Goal: Task Accomplishment & Management: Use online tool/utility

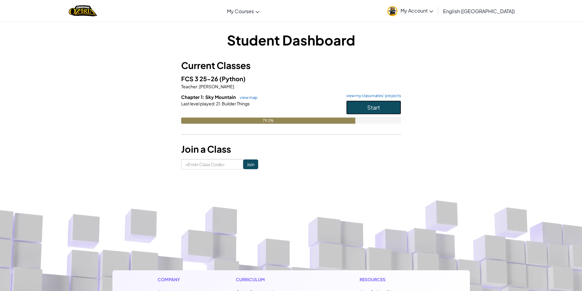
click at [371, 107] on span "Start" at bounding box center [373, 107] width 13 height 7
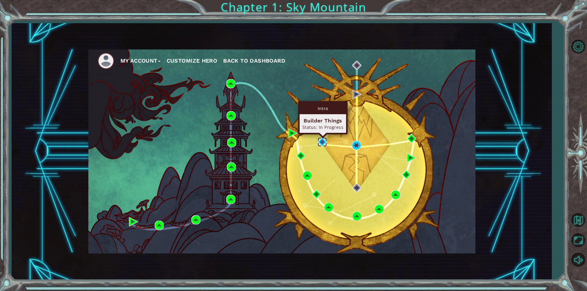
click at [323, 141] on img at bounding box center [321, 141] width 9 height 9
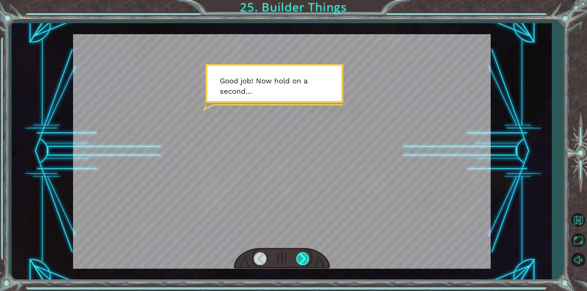
click at [303, 260] on div at bounding box center [303, 258] width 14 height 13
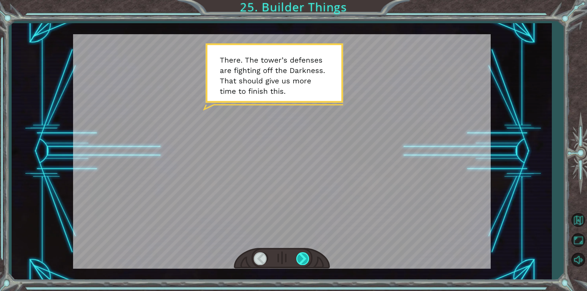
click at [302, 260] on div at bounding box center [303, 258] width 14 height 13
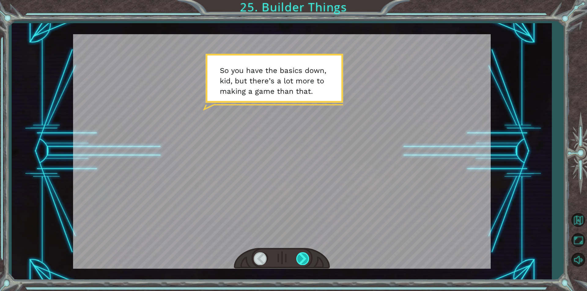
click at [306, 255] on div at bounding box center [303, 258] width 14 height 13
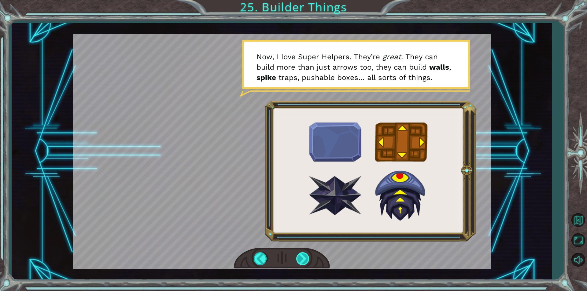
click at [300, 256] on div at bounding box center [303, 258] width 14 height 13
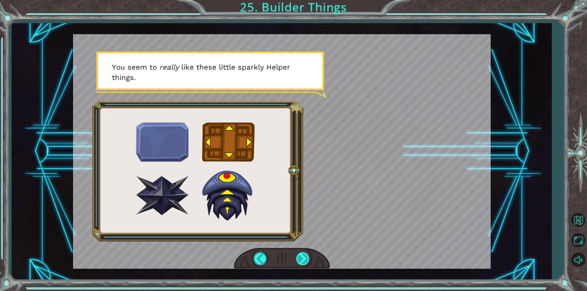
click at [298, 263] on div at bounding box center [303, 258] width 14 height 13
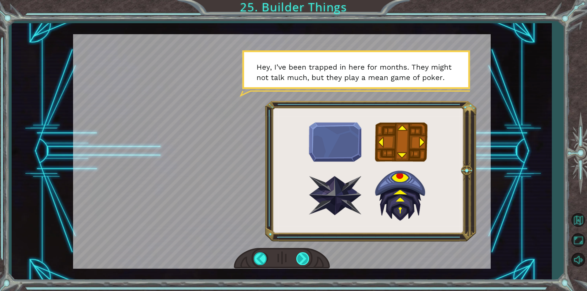
click at [303, 256] on div at bounding box center [303, 258] width 14 height 13
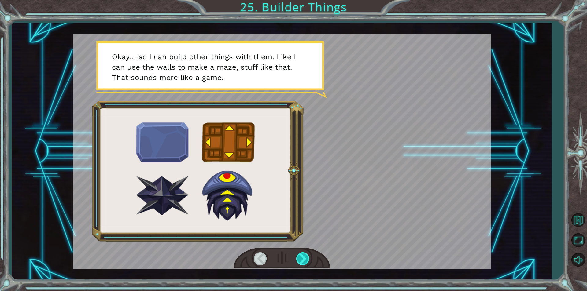
click at [302, 258] on div at bounding box center [303, 258] width 14 height 13
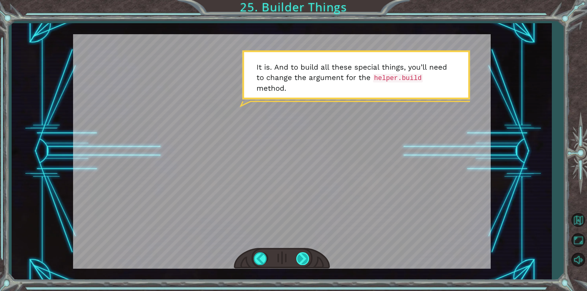
click at [302, 258] on div at bounding box center [303, 258] width 14 height 13
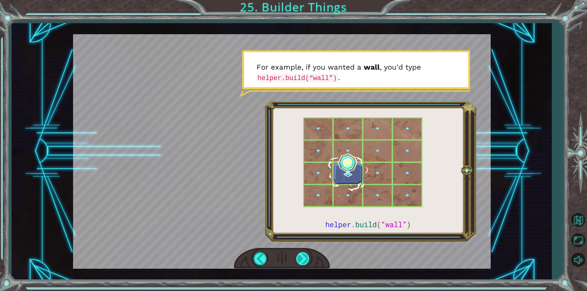
click at [302, 260] on div at bounding box center [303, 258] width 14 height 13
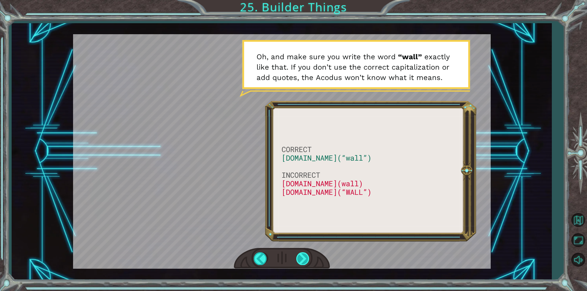
click at [302, 260] on div at bounding box center [303, 258] width 14 height 13
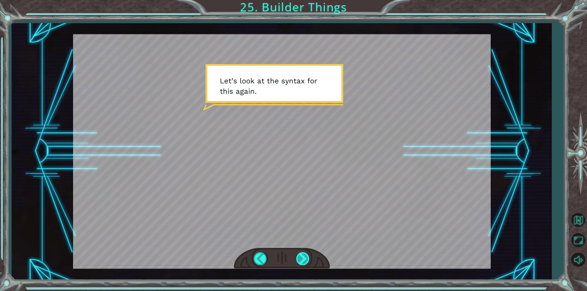
click at [298, 262] on div at bounding box center [303, 258] width 14 height 13
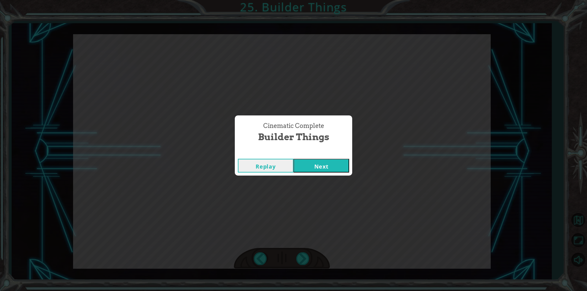
click at [313, 167] on button "Next" at bounding box center [321, 166] width 56 height 14
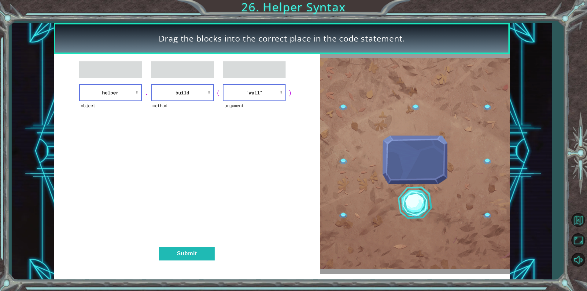
click at [202, 246] on div "object helper . method build ( argument "wall" ) Submit" at bounding box center [187, 164] width 266 height 220
click at [201, 247] on button "Submit" at bounding box center [187, 254] width 56 height 14
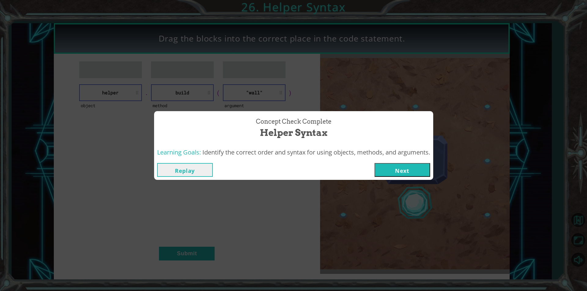
click at [422, 175] on button "Next" at bounding box center [402, 170] width 56 height 14
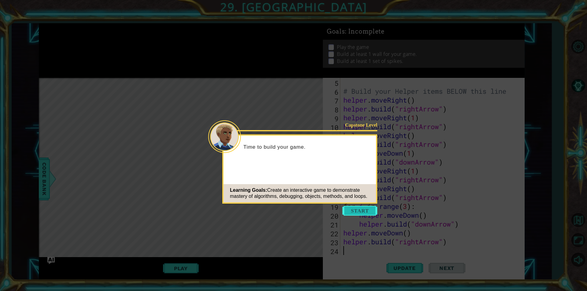
scroll to position [44, 0]
click at [361, 212] on button "Start" at bounding box center [359, 211] width 35 height 10
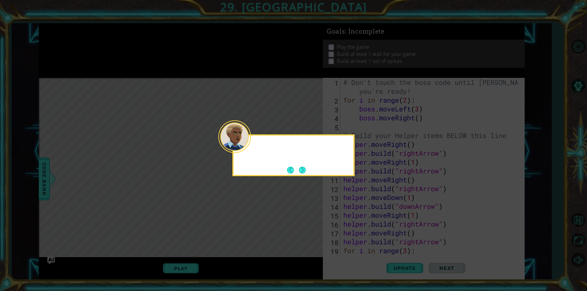
scroll to position [0, 0]
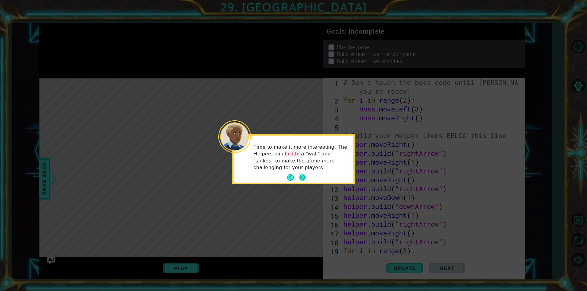
click at [303, 175] on button "Next" at bounding box center [302, 177] width 7 height 7
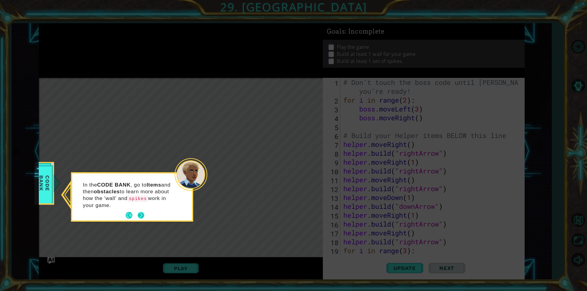
click at [140, 212] on button "Next" at bounding box center [140, 215] width 7 height 7
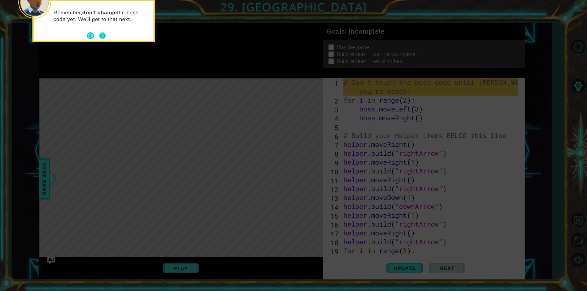
click at [104, 37] on button "Next" at bounding box center [102, 35] width 7 height 7
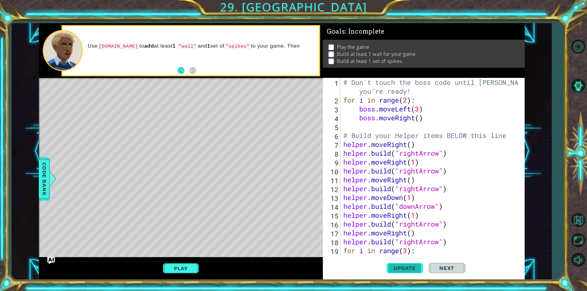
click at [415, 271] on span "Update" at bounding box center [404, 268] width 35 height 6
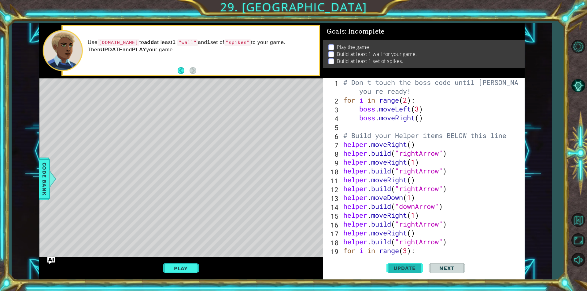
click at [404, 270] on span "Update" at bounding box center [404, 268] width 35 height 6
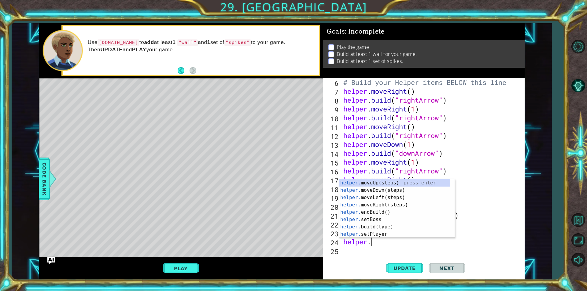
scroll to position [0, 1]
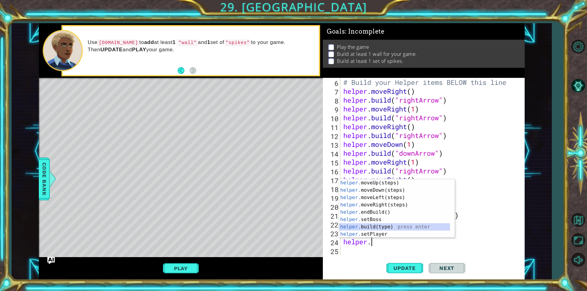
click at [386, 226] on div "helper. moveUp(steps) press enter helper. moveDown(steps) press enter helper. m…" at bounding box center [394, 215] width 111 height 73
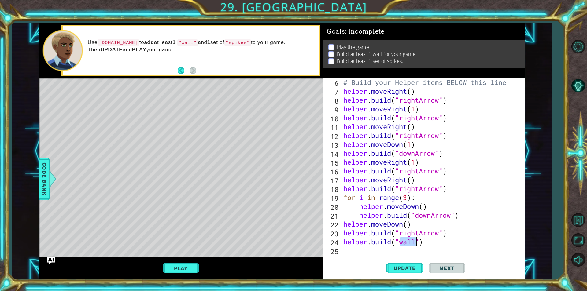
click at [464, 243] on div "# Build your Helper items BELOW this line helper . moveRight ( ) helper . build…" at bounding box center [431, 175] width 179 height 195
type textarea "[DOMAIN_NAME]("wall")"
click at [415, 268] on span "Update" at bounding box center [404, 268] width 35 height 6
click at [372, 255] on div "[DOMAIN_NAME]("wall") 6 7 8 9 10 11 12 13 14 15 16 17 18 19 20 21 22 23 24 25 #…" at bounding box center [424, 179] width 202 height 202
click at [370, 249] on div "# Build your Helper items BELOW this line helper . moveRight ( ) helper . build…" at bounding box center [431, 175] width 179 height 195
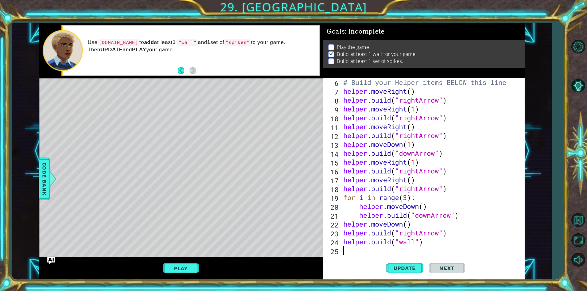
scroll to position [0, 0]
click at [192, 269] on button "Play" at bounding box center [181, 269] width 36 height 12
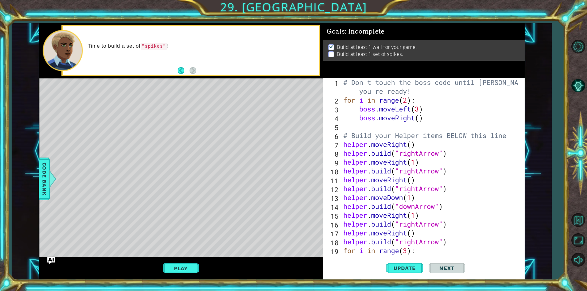
click at [210, 99] on div "Level Map" at bounding box center [180, 168] width 282 height 180
click at [416, 263] on button "Update" at bounding box center [404, 268] width 37 height 20
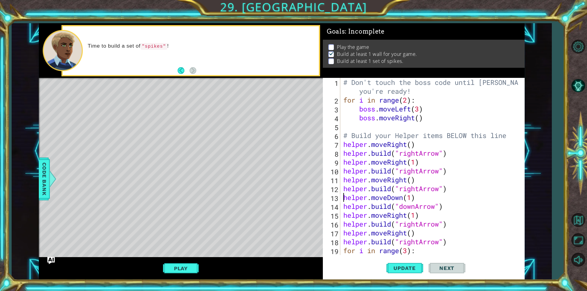
click at [343, 196] on div "# Don't touch the boss code until [PERSON_NAME] says you're ready! for i in ran…" at bounding box center [431, 180] width 179 height 204
type textarea "helper.moveDown(1)"
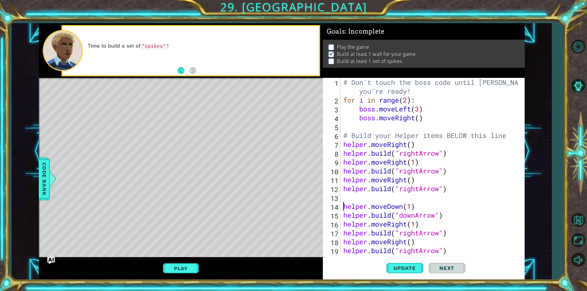
click at [342, 196] on div "# Don't touch the boss code until [PERSON_NAME] says you're ready! for i in ran…" at bounding box center [431, 180] width 179 height 204
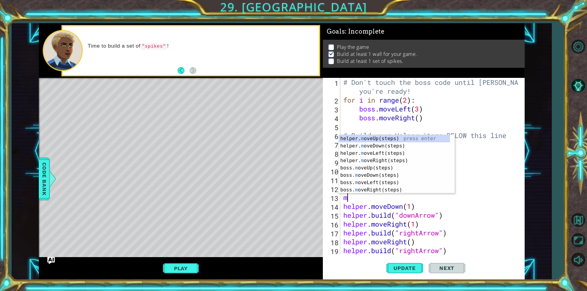
type textarea "mo"
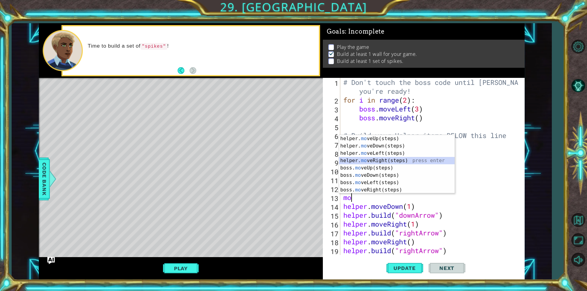
click at [369, 160] on div "helper. mo veUp(steps) press enter helper. mo veDown(steps) press enter helper.…" at bounding box center [396, 171] width 115 height 73
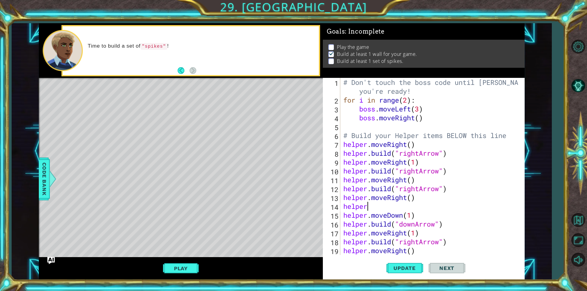
scroll to position [0, 1]
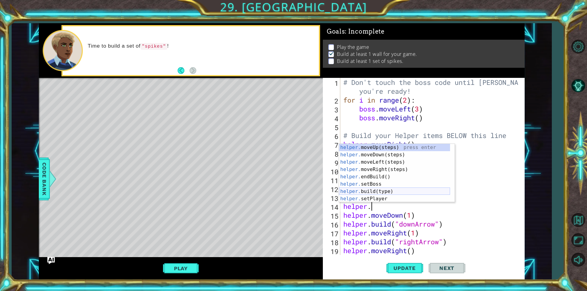
click at [391, 193] on div "helper. moveUp(steps) press enter helper. moveDown(steps) press enter helper. m…" at bounding box center [394, 180] width 111 height 73
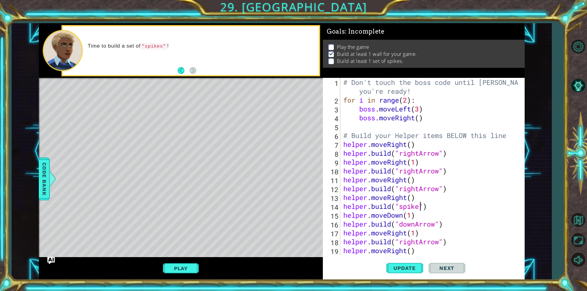
scroll to position [0, 4]
click at [344, 219] on div "# Don't touch the boss code until [PERSON_NAME] says you're ready! for i in ran…" at bounding box center [431, 180] width 179 height 204
click at [346, 206] on div "# Don't touch the boss code until [PERSON_NAME] says you're ready! for i in ran…" at bounding box center [431, 180] width 179 height 204
click at [397, 270] on span "Update" at bounding box center [404, 268] width 35 height 6
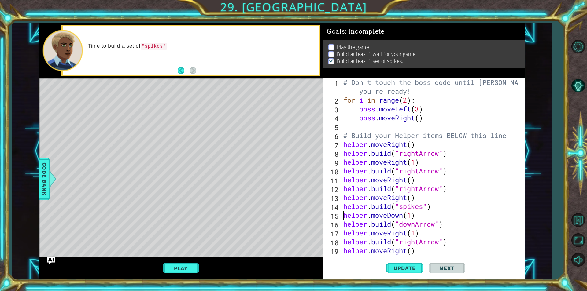
click at [344, 215] on div "# Don't touch the boss code until [PERSON_NAME] says you're ready! for i in ran…" at bounding box center [431, 180] width 179 height 204
type textarea "helper.moveDown(1)"
click at [366, 216] on div "# Don't touch the boss code until [PERSON_NAME] says you're ready! for i in ran…" at bounding box center [431, 180] width 179 height 204
type textarea "h"
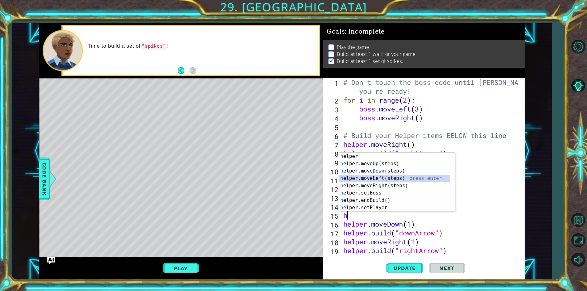
click at [365, 176] on div "h elper press enter h elper.moveUp(steps) press enter h elper.moveDown(steps) p…" at bounding box center [394, 189] width 111 height 73
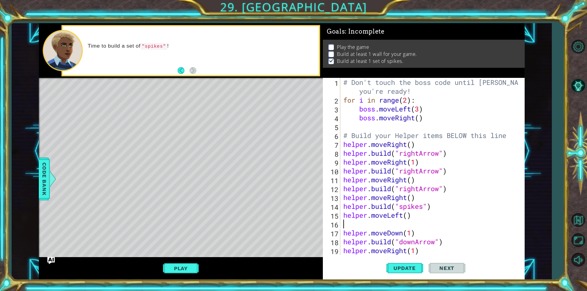
type textarea "h"
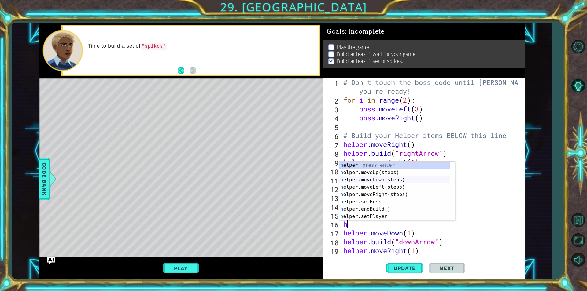
click at [359, 179] on div "h elper press enter h elper.moveUp(steps) press enter h elper.moveDown(steps) p…" at bounding box center [394, 198] width 111 height 73
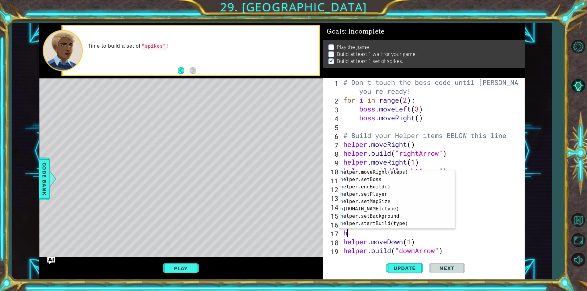
scroll to position [38, 0]
click at [392, 203] on div "h elper.setBoss press enter h elper.endBuild() press enter h elper.setPlayer pr…" at bounding box center [394, 205] width 111 height 73
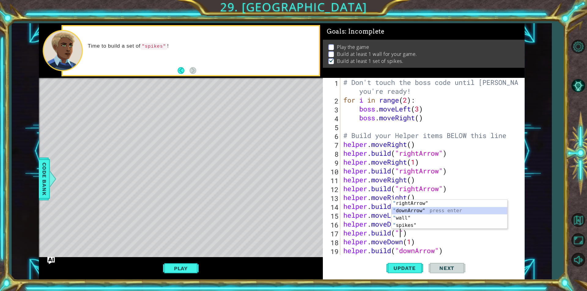
click at [405, 212] on div "" rightArrow" press enter " downArrow" press enter " wall" press enter " spikes…" at bounding box center [448, 222] width 115 height 44
click at [414, 250] on div "# Don't touch the boss code until [PERSON_NAME] says you're ready! for i in ran…" at bounding box center [431, 180] width 179 height 204
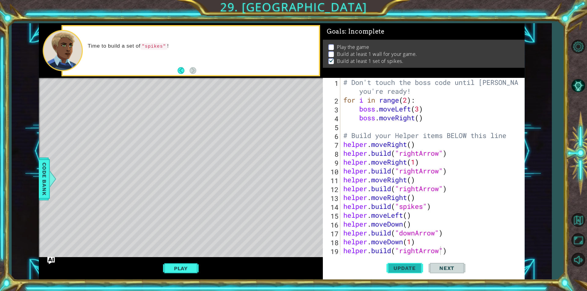
click at [396, 267] on span "Update" at bounding box center [404, 268] width 35 height 6
click at [196, 266] on button "Play" at bounding box center [181, 269] width 36 height 12
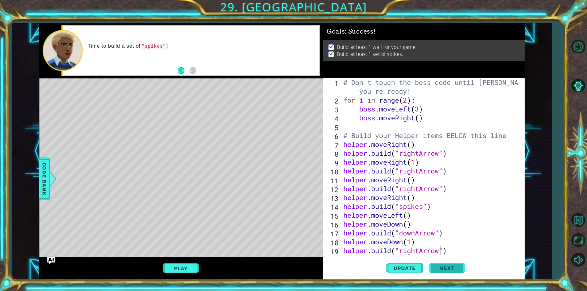
click at [439, 264] on button "Next" at bounding box center [446, 268] width 37 height 20
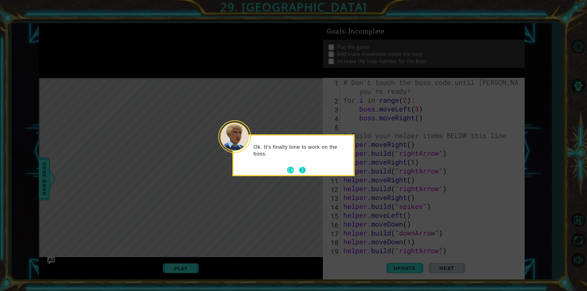
click at [303, 172] on button "Next" at bounding box center [302, 170] width 7 height 7
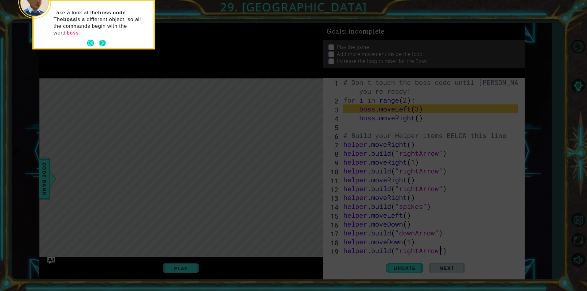
click at [101, 40] on button "Next" at bounding box center [102, 43] width 7 height 7
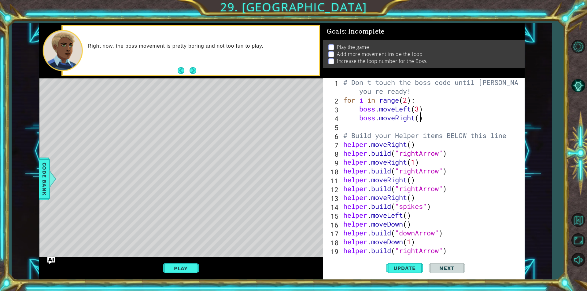
click at [419, 118] on div "# Don't touch the boss code until [PERSON_NAME] says you're ready! for i in ran…" at bounding box center [431, 180] width 179 height 204
type textarea "boss.moveRight(3)"
click at [361, 115] on div "# Don't touch the boss code until [PERSON_NAME] says you're ready! for i in ran…" at bounding box center [431, 180] width 179 height 204
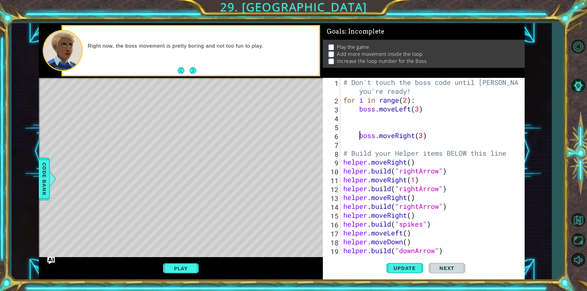
click at [361, 116] on div "# Don't touch the boss code until [PERSON_NAME] says you're ready! for i in ran…" at bounding box center [431, 180] width 179 height 204
type textarea "b"
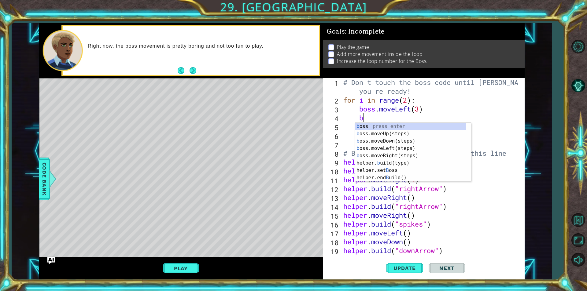
scroll to position [0, 0]
click at [382, 134] on div "b oss press enter b oss.moveUp(steps) press enter b oss.moveDown(steps) press e…" at bounding box center [410, 159] width 111 height 73
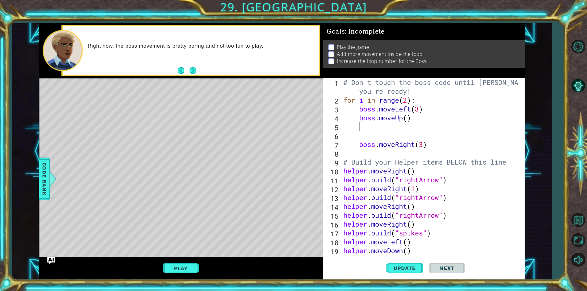
scroll to position [0, 0]
click at [409, 120] on div "# Don't touch the boss code until [PERSON_NAME] says you're ready! for i in ran…" at bounding box center [431, 180] width 179 height 204
type textarea "boss.moveUp(3)"
click at [376, 126] on div "# Don't touch the boss code until [PERSON_NAME] says you're ready! for i in ran…" at bounding box center [431, 180] width 179 height 204
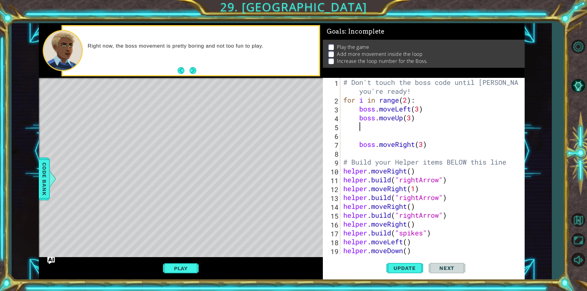
scroll to position [0, 0]
type textarea "b"
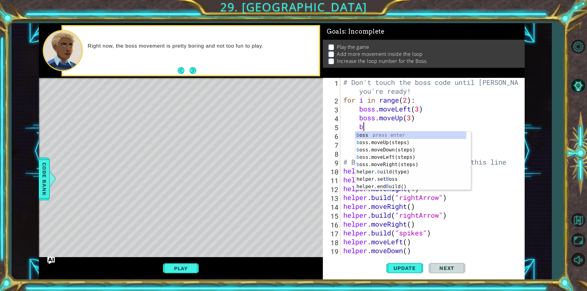
scroll to position [0, 1]
click at [386, 149] on div "b oss press enter b oss.moveUp(steps) press enter b oss.moveDown(steps) press e…" at bounding box center [410, 168] width 111 height 73
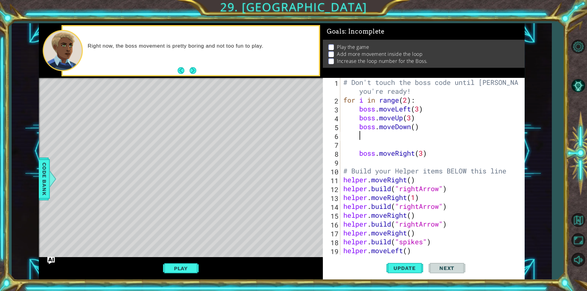
scroll to position [0, 0]
click at [361, 154] on div "# Don't touch the boss code until [PERSON_NAME] says you're ready! for i in ran…" at bounding box center [431, 180] width 179 height 204
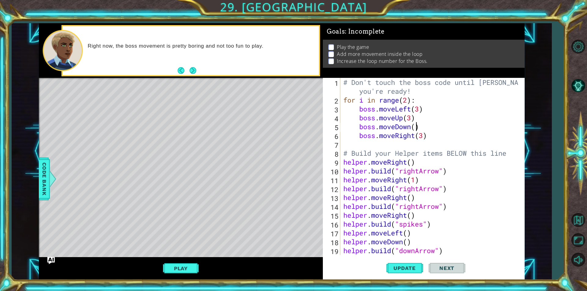
click at [417, 127] on div "# Don't touch the boss code until [PERSON_NAME] says you're ready! for i in ran…" at bounding box center [431, 180] width 179 height 204
click at [406, 101] on div "# Don't touch the boss code until [PERSON_NAME] says you're ready! for i in ran…" at bounding box center [431, 180] width 179 height 204
click at [386, 264] on div "Update Next" at bounding box center [426, 268] width 202 height 20
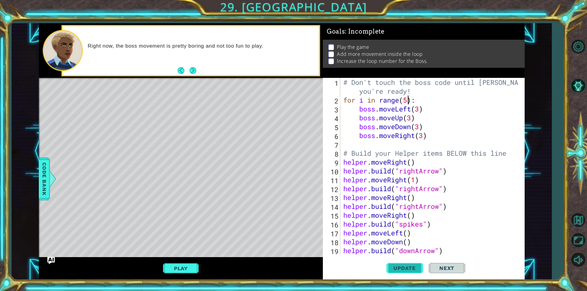
click at [392, 266] on span "Update" at bounding box center [404, 268] width 35 height 6
drag, startPoint x: 394, startPoint y: 267, endPoint x: 387, endPoint y: 269, distance: 7.2
click at [394, 267] on span "Update" at bounding box center [404, 268] width 35 height 6
click at [189, 269] on button "Play" at bounding box center [181, 269] width 36 height 12
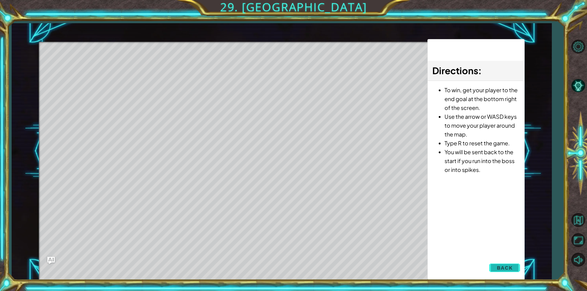
click at [500, 269] on span "Back" at bounding box center [505, 268] width 16 height 6
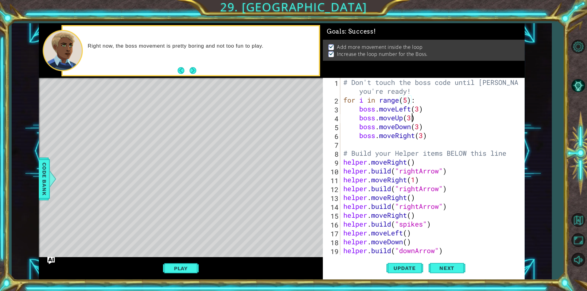
click at [408, 117] on div "# Don't touch the boss code until [PERSON_NAME] says you're ready! for i in ran…" at bounding box center [431, 180] width 179 height 204
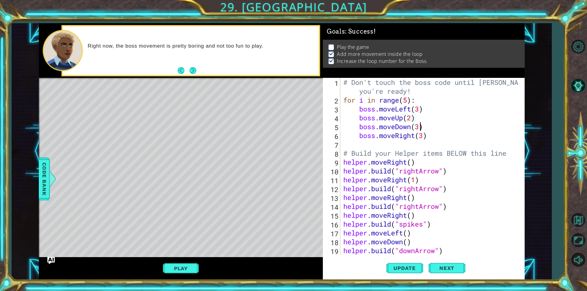
click at [420, 129] on div "# Don't touch the boss code until [PERSON_NAME] says you're ready! for i in ran…" at bounding box center [431, 180] width 179 height 204
type textarea "boss.moveDown(2)"
click at [410, 268] on span "Update" at bounding box center [404, 268] width 35 height 6
click at [172, 265] on button "Play" at bounding box center [181, 269] width 36 height 12
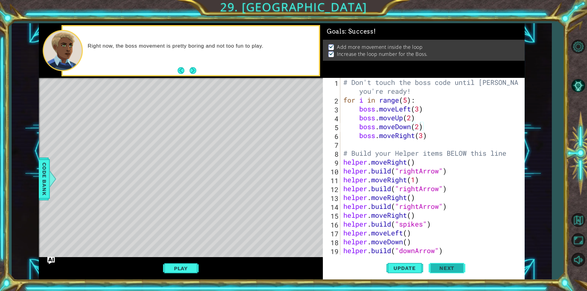
click at [439, 274] on button "Next" at bounding box center [446, 268] width 37 height 20
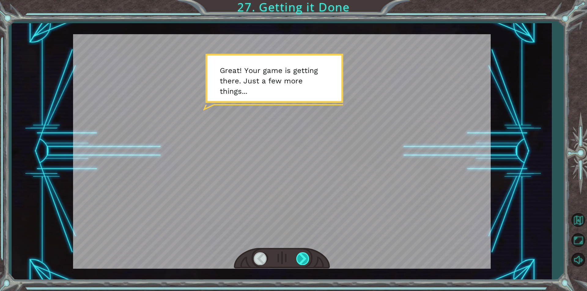
click at [301, 256] on div at bounding box center [303, 258] width 14 height 13
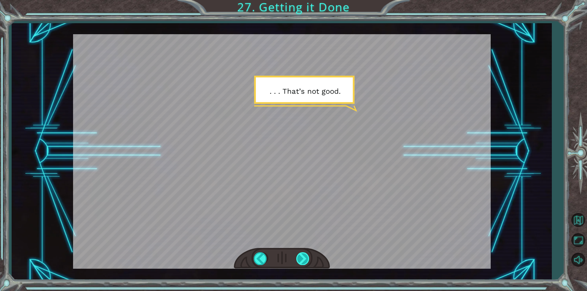
click at [301, 256] on div at bounding box center [303, 258] width 14 height 13
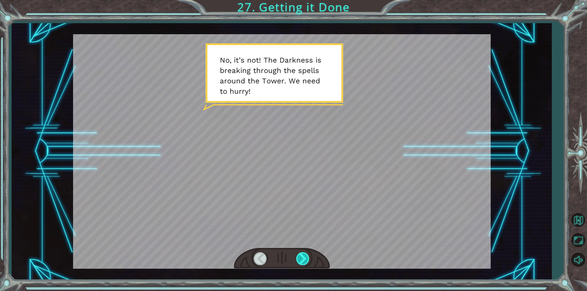
click at [301, 256] on div at bounding box center [303, 258] width 14 height 13
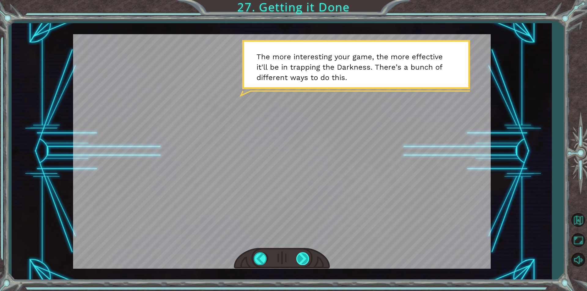
click at [301, 256] on div at bounding box center [303, 258] width 14 height 13
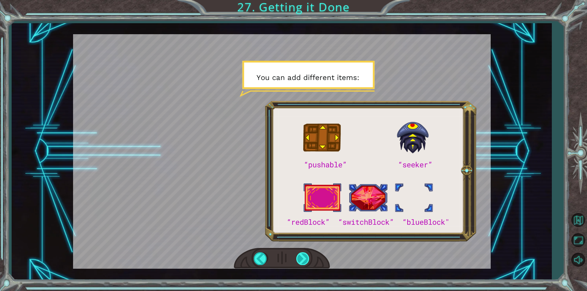
drag, startPoint x: 301, startPoint y: 256, endPoint x: 305, endPoint y: 258, distance: 4.0
click at [305, 258] on div at bounding box center [303, 258] width 14 height 13
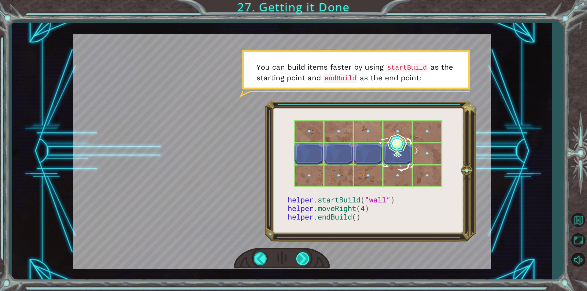
click at [299, 257] on div at bounding box center [303, 258] width 14 height 13
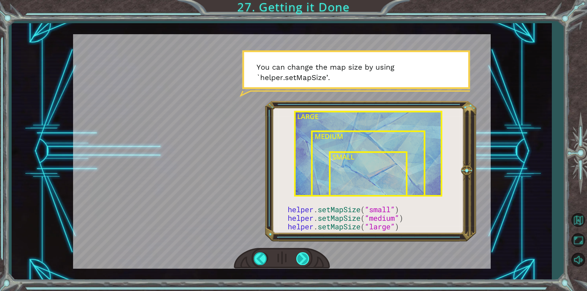
click at [301, 256] on div at bounding box center [303, 258] width 14 height 13
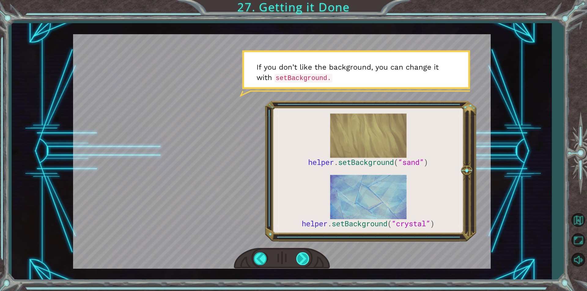
click at [301, 256] on div at bounding box center [303, 258] width 14 height 13
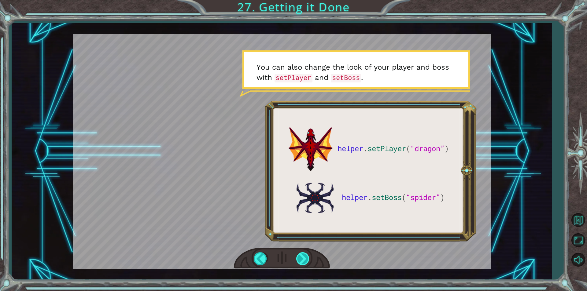
click at [301, 256] on div at bounding box center [303, 258] width 14 height 13
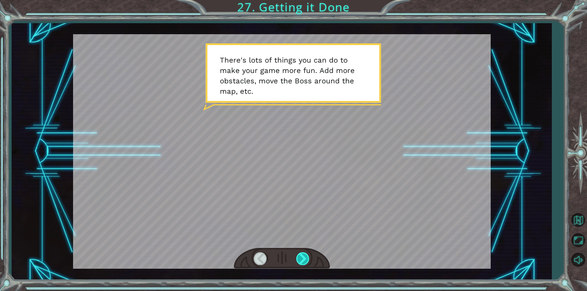
click at [301, 256] on div at bounding box center [303, 258] width 14 height 13
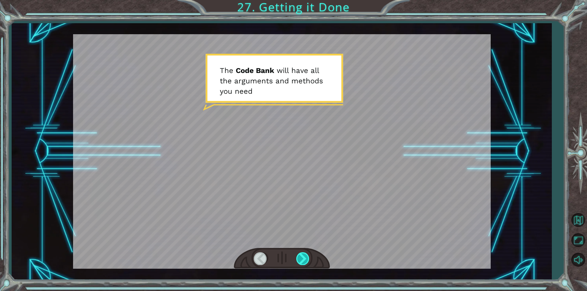
click at [301, 256] on div at bounding box center [303, 258] width 14 height 13
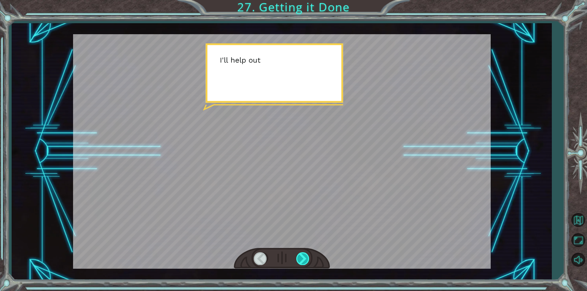
click at [301, 256] on div at bounding box center [303, 258] width 14 height 13
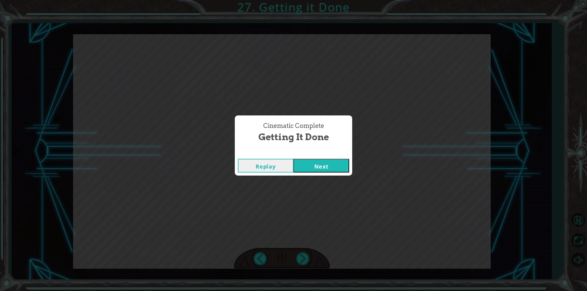
click at [312, 169] on button "Next" at bounding box center [321, 166] width 56 height 14
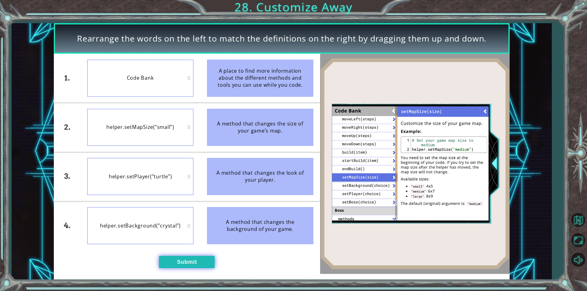
click at [188, 264] on button "Submit" at bounding box center [187, 262] width 56 height 12
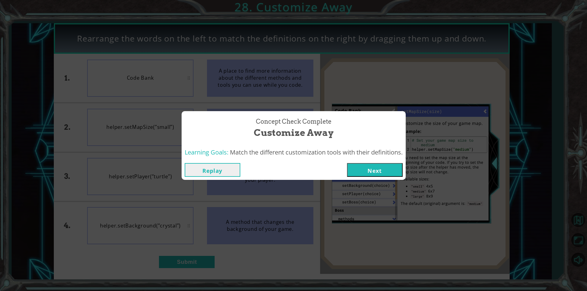
click at [369, 167] on button "Next" at bounding box center [375, 170] width 56 height 14
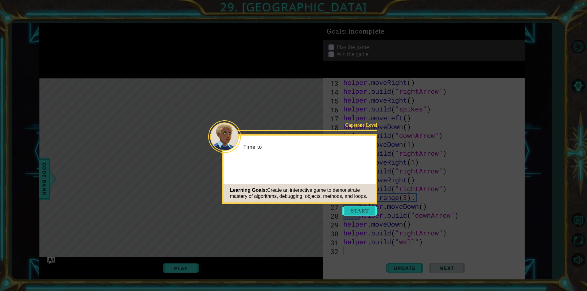
click at [358, 206] on button "Start" at bounding box center [359, 211] width 35 height 10
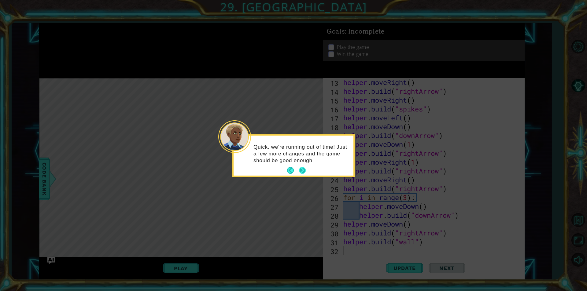
click at [302, 170] on button "Next" at bounding box center [302, 170] width 7 height 7
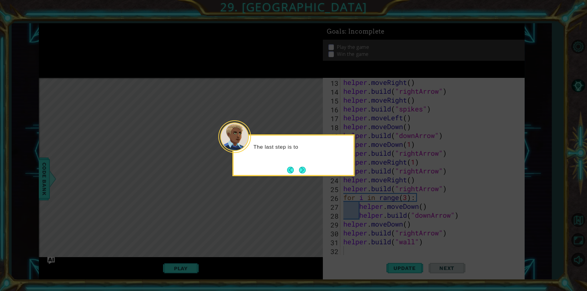
click at [302, 170] on button "Next" at bounding box center [302, 170] width 7 height 7
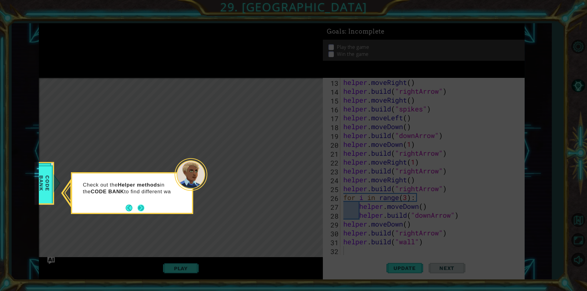
click at [140, 211] on button "Next" at bounding box center [140, 208] width 7 height 7
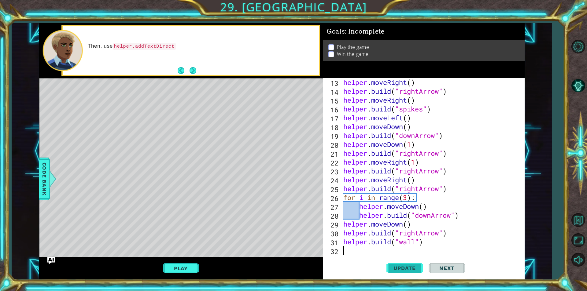
click at [398, 266] on span "Update" at bounding box center [404, 268] width 35 height 6
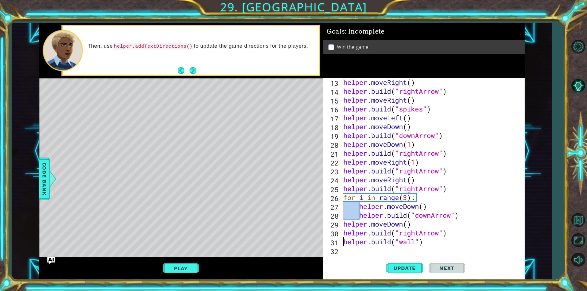
click at [343, 240] on div "helper . moveRight ( ) helper . build ( "rightArrow" ) helper . moveRight ( ) h…" at bounding box center [431, 175] width 179 height 195
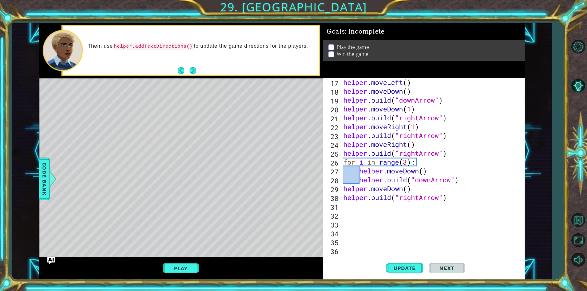
scroll to position [177, 0]
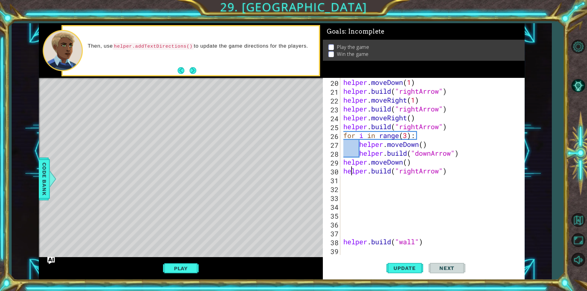
click at [351, 175] on div "helper . moveDown ( 1 ) helper . build ( "rightArrow" ) helper . moveRight ( 1 …" at bounding box center [431, 175] width 179 height 195
type textarea "[DOMAIN_NAME]("rightArrow")"
click at [350, 181] on div "helper . moveDown ( 1 ) helper . build ( "rightArrow" ) helper . moveRight ( 1 …" at bounding box center [431, 175] width 179 height 195
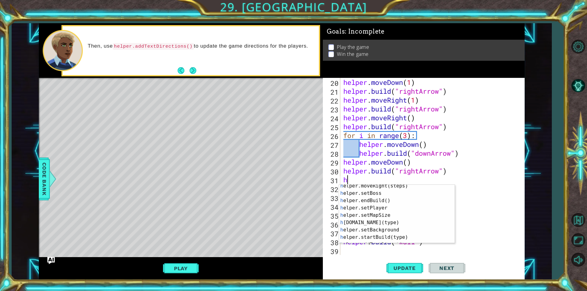
scroll to position [42, 0]
click at [408, 227] on div "h elper.setBoss press enter h elper.endBuild() press enter h elper.setPlayer pr…" at bounding box center [394, 216] width 111 height 73
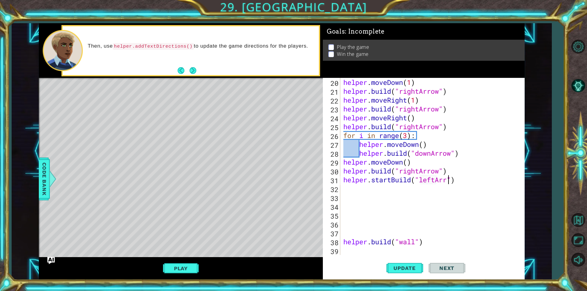
scroll to position [0, 5]
type textarea "helper.startBuild("leftArrow")"
click at [383, 192] on div "helper . moveDown ( 1 ) helper . build ( "rightArrow" ) helper . moveRight ( 1 …" at bounding box center [431, 175] width 179 height 195
type textarea "h"
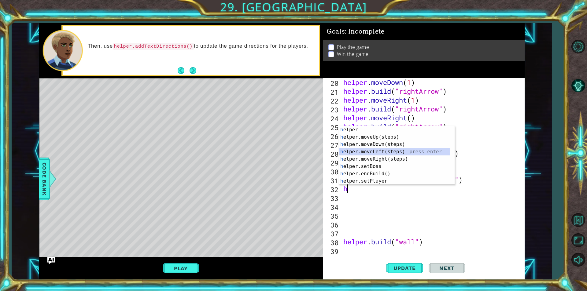
click at [391, 151] on div "h elper press enter h elper.moveUp(steps) press enter h elper.moveDown(steps) p…" at bounding box center [396, 162] width 115 height 73
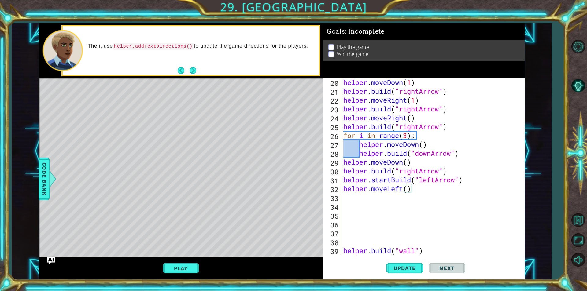
click at [408, 188] on div "helper . moveDown ( 1 ) helper . build ( "rightArrow" ) helper . moveRight ( 1 …" at bounding box center [431, 175] width 179 height 195
type textarea "helper.moveLeft(4)"
click at [404, 204] on div "helper . moveDown ( 1 ) helper . build ( "rightArrow" ) helper . moveRight ( 1 …" at bounding box center [431, 175] width 179 height 195
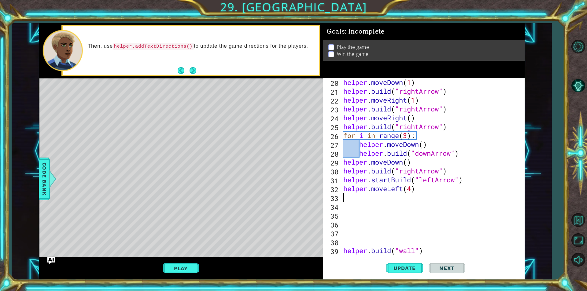
click at [399, 201] on div "helper . moveDown ( 1 ) helper . build ( "rightArrow" ) helper . moveRight ( 1 …" at bounding box center [431, 175] width 179 height 195
click at [47, 181] on span "Code Bank" at bounding box center [44, 178] width 10 height 37
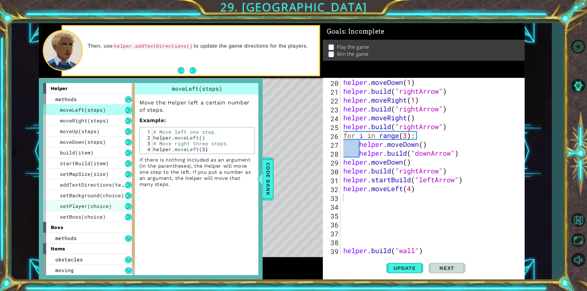
click at [88, 206] on span "setPlayer(choice)" at bounding box center [86, 206] width 52 height 6
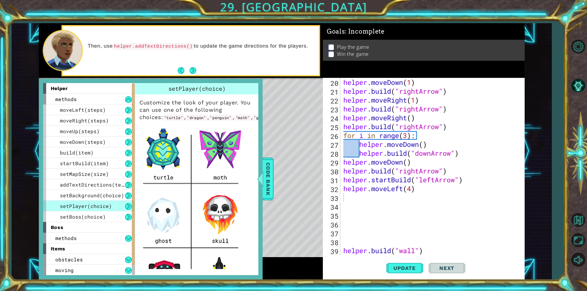
drag, startPoint x: 256, startPoint y: 170, endPoint x: 255, endPoint y: 159, distance: 11.6
click at [255, 183] on div "helper methods moveLeft(steps) moveRight(steps) moveUp(steps) moveDown(steps) b…" at bounding box center [151, 179] width 224 height 201
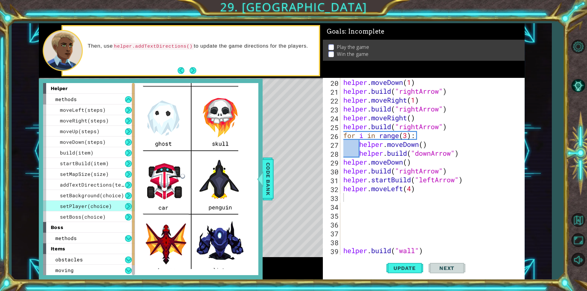
scroll to position [101, 0]
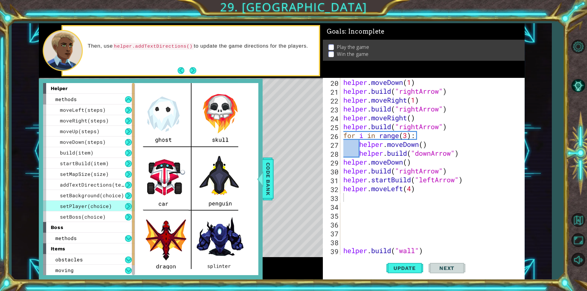
click at [418, 198] on div "helper . moveDown ( 1 ) helper . build ( "rightArrow" ) helper . moveRight ( 1 …" at bounding box center [431, 175] width 179 height 195
type textarea "h"
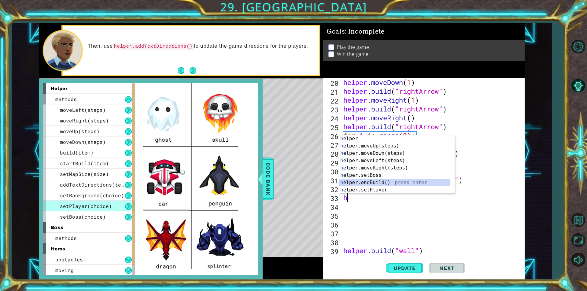
click at [412, 181] on div "h elper press enter h elper.moveUp(steps) press enter h elper.moveDown(steps) p…" at bounding box center [394, 171] width 111 height 73
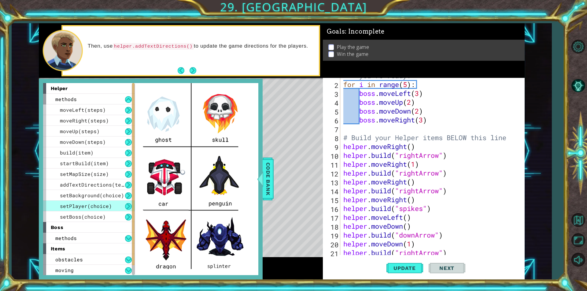
scroll to position [0, 0]
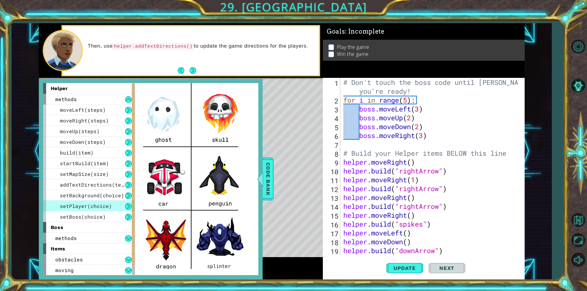
click at [344, 163] on div "# Don't touch the boss code until [PERSON_NAME] says you're ready! for i in ran…" at bounding box center [431, 180] width 179 height 204
type textarea "helper.moveRight()"
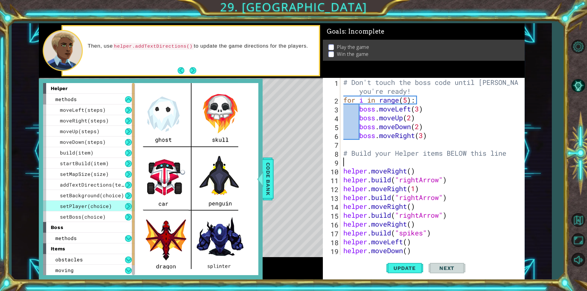
click at [351, 161] on div "# Don't touch the boss code until [PERSON_NAME] says you're ready! for i in ran…" at bounding box center [431, 180] width 179 height 204
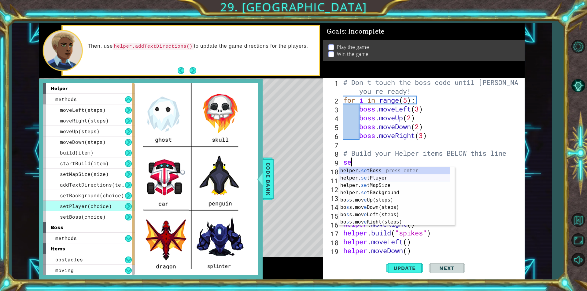
click at [372, 180] on div "helper. se tBoss press enter helper. se tPlayer press enter helper. se tMapSize…" at bounding box center [394, 203] width 111 height 73
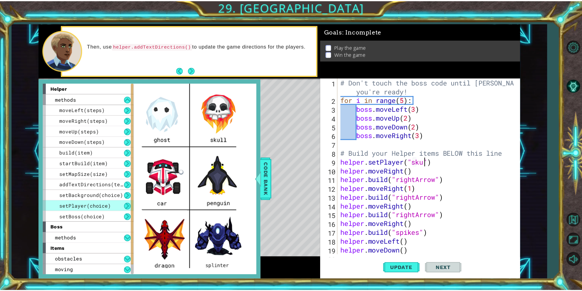
scroll to position [0, 4]
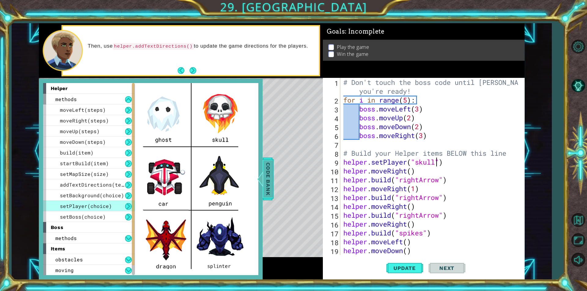
click at [273, 170] on div "helper methods moveLeft(steps) moveRight(steps) moveUp(steps) moveDown(steps) b…" at bounding box center [282, 151] width 486 height 256
type textarea "helper.setPlayer("skull")"
click at [272, 169] on span "Code Bank" at bounding box center [268, 178] width 10 height 37
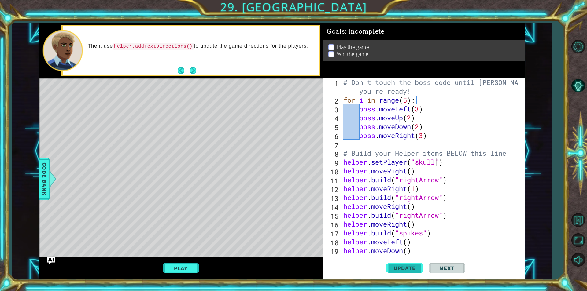
click at [389, 267] on span "Update" at bounding box center [404, 268] width 35 height 6
click at [401, 270] on span "Update" at bounding box center [404, 268] width 35 height 6
click at [186, 266] on button "Play" at bounding box center [181, 269] width 36 height 12
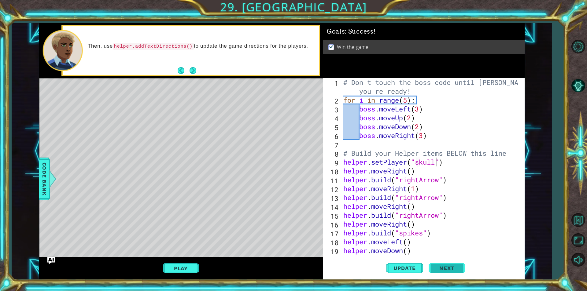
click at [449, 267] on span "Next" at bounding box center [446, 268] width 27 height 6
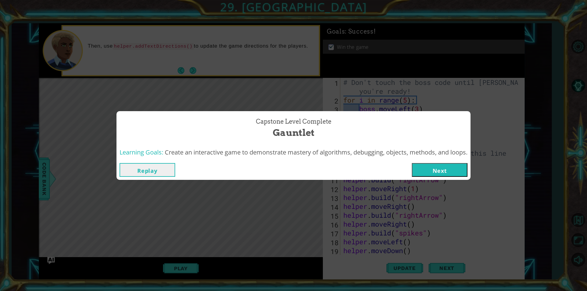
click at [444, 169] on button "Next" at bounding box center [440, 170] width 56 height 14
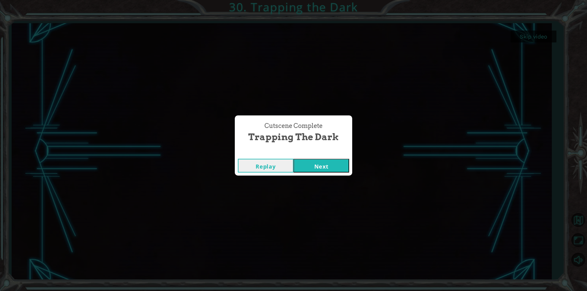
drag, startPoint x: 348, startPoint y: 164, endPoint x: 349, endPoint y: 161, distance: 3.6
drag, startPoint x: 349, startPoint y: 161, endPoint x: 326, endPoint y: 163, distance: 23.6
click at [326, 163] on button "Next" at bounding box center [321, 166] width 56 height 14
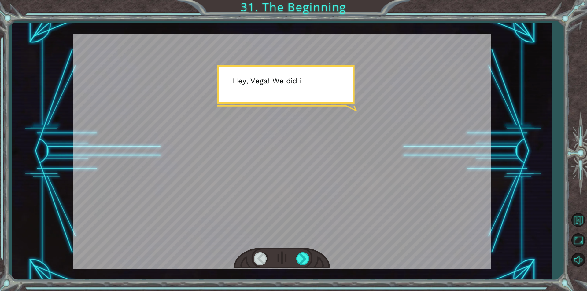
click at [326, 155] on div at bounding box center [281, 151] width 417 height 235
click at [303, 263] on div at bounding box center [303, 258] width 14 height 13
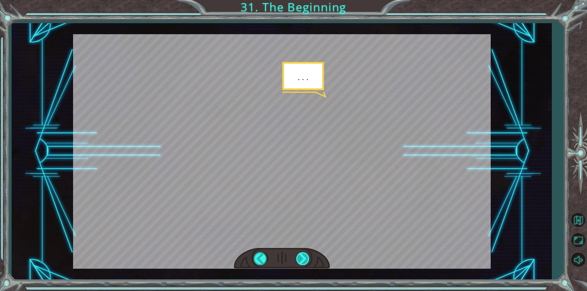
click at [303, 263] on div at bounding box center [303, 258] width 14 height 13
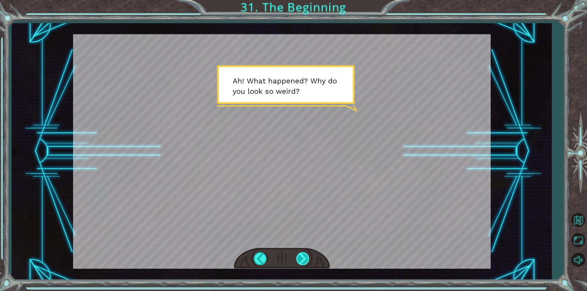
click at [308, 261] on div at bounding box center [303, 258] width 14 height 13
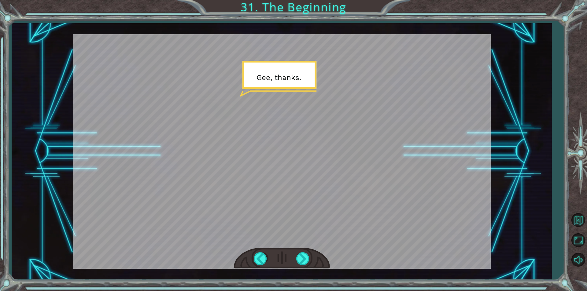
drag, startPoint x: 308, startPoint y: 261, endPoint x: 312, endPoint y: 259, distance: 4.1
click at [312, 259] on div at bounding box center [282, 258] width 96 height 21
click at [308, 258] on div at bounding box center [303, 258] width 14 height 13
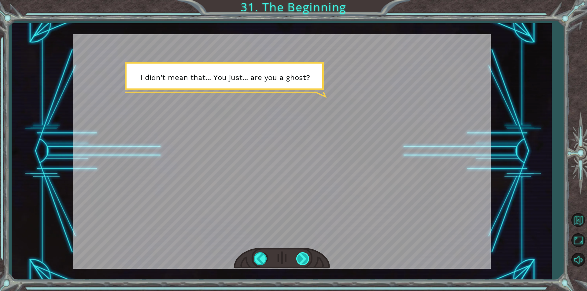
click at [300, 260] on div at bounding box center [303, 258] width 14 height 13
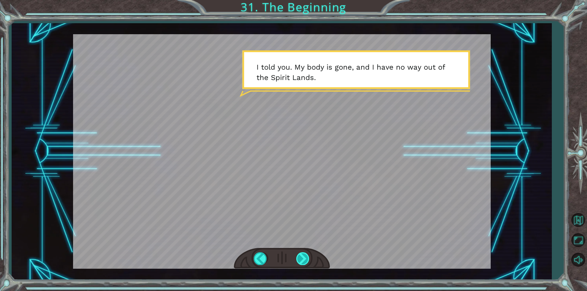
click at [302, 255] on div at bounding box center [303, 258] width 14 height 13
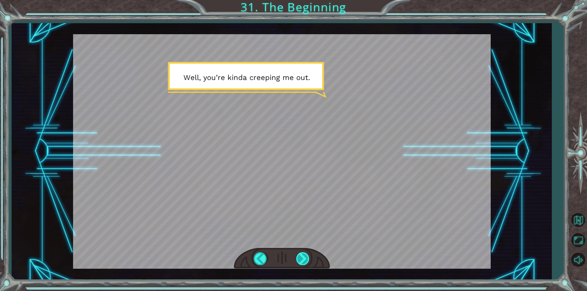
click at [302, 255] on div at bounding box center [303, 258] width 14 height 13
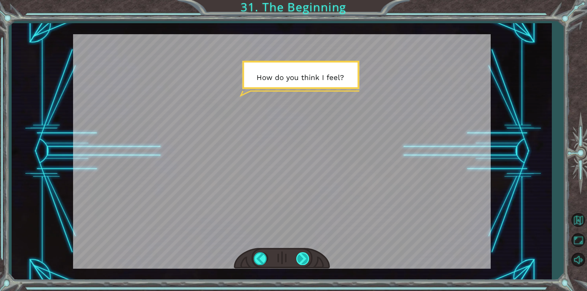
click at [297, 259] on div at bounding box center [303, 258] width 14 height 13
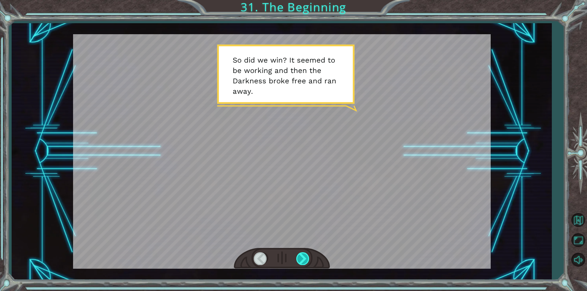
click at [302, 256] on div at bounding box center [303, 258] width 14 height 13
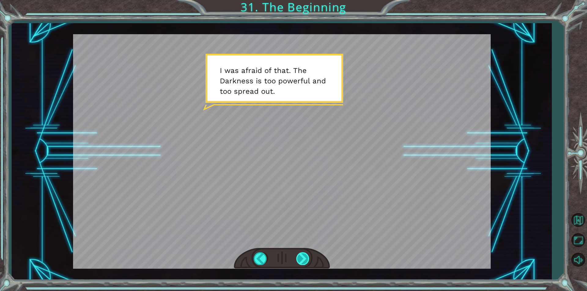
click at [302, 256] on div at bounding box center [303, 258] width 14 height 13
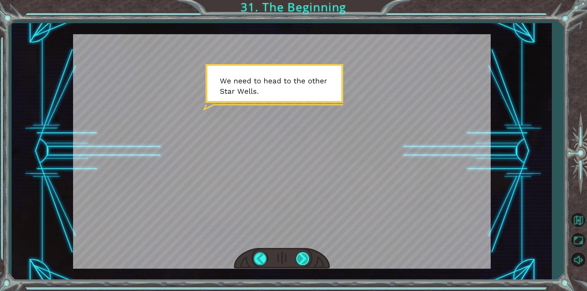
click at [302, 256] on div at bounding box center [303, 258] width 14 height 13
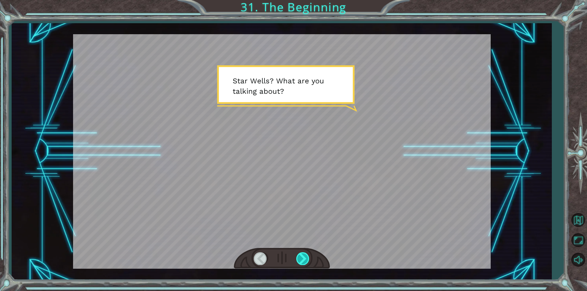
click at [302, 256] on div at bounding box center [303, 258] width 14 height 13
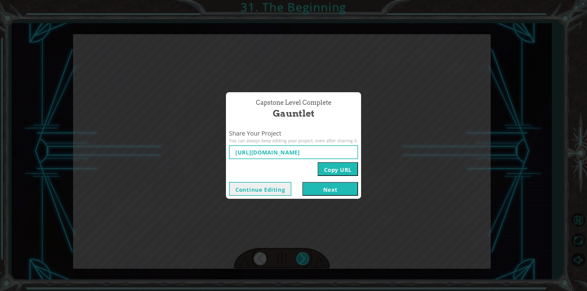
type input "[URL][DOMAIN_NAME]"
click at [315, 190] on button "Next" at bounding box center [330, 189] width 56 height 14
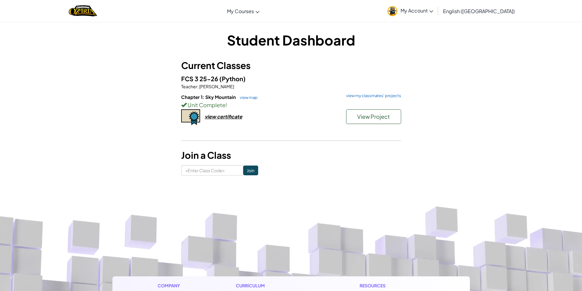
click at [236, 113] on div "Chapter 1: Sky Mountain view map view my classmates' projects Unit Complete ! V…" at bounding box center [291, 116] width 220 height 45
click at [238, 117] on div "view certificate" at bounding box center [224, 116] width 38 height 6
click at [247, 98] on link "view map" at bounding box center [247, 97] width 21 height 5
click at [436, 17] on link "My Account" at bounding box center [410, 10] width 52 height 19
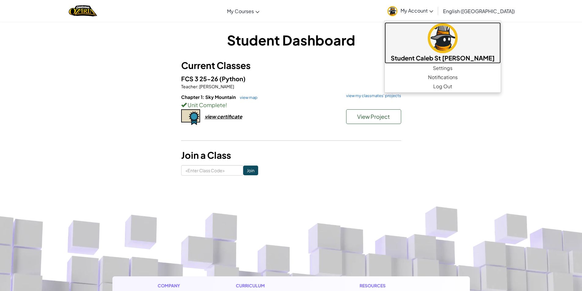
click at [458, 42] on img at bounding box center [443, 38] width 30 height 30
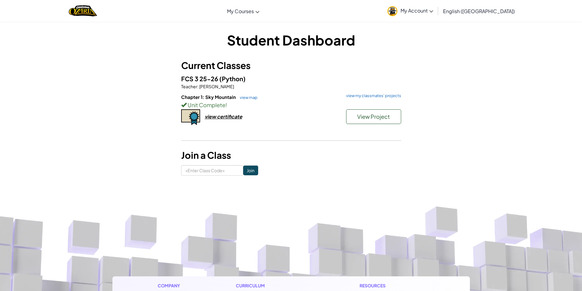
click at [503, 18] on link "English ([GEOGRAPHIC_DATA])" at bounding box center [479, 11] width 78 height 16
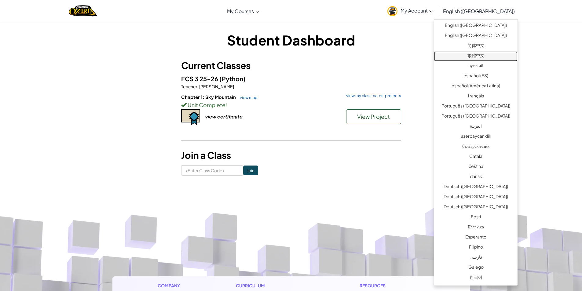
click at [467, 58] on link "繁體中文" at bounding box center [475, 56] width 83 height 10
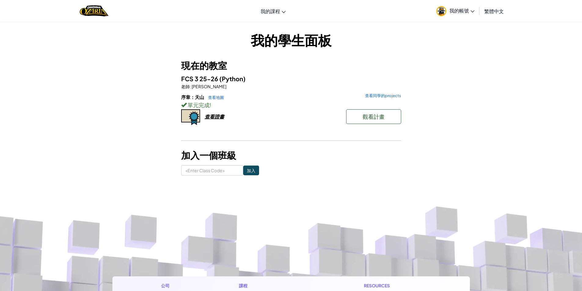
click at [489, 11] on span "繁體中文" at bounding box center [494, 11] width 20 height 6
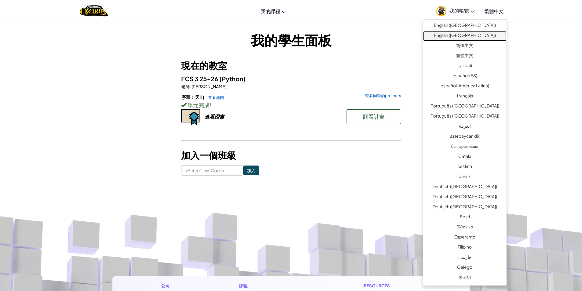
click at [475, 34] on link "English ([GEOGRAPHIC_DATA])" at bounding box center [464, 36] width 83 height 10
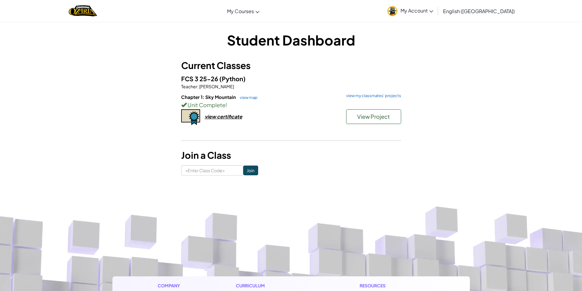
click at [484, 15] on link "English ([GEOGRAPHIC_DATA])" at bounding box center [479, 11] width 78 height 16
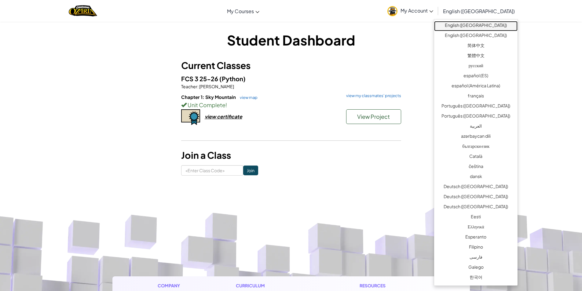
click at [480, 26] on link "English ([GEOGRAPHIC_DATA])" at bounding box center [475, 26] width 83 height 10
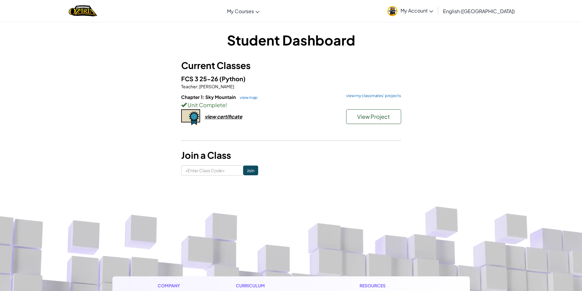
click at [480, 11] on link "English ([GEOGRAPHIC_DATA])" at bounding box center [479, 11] width 78 height 16
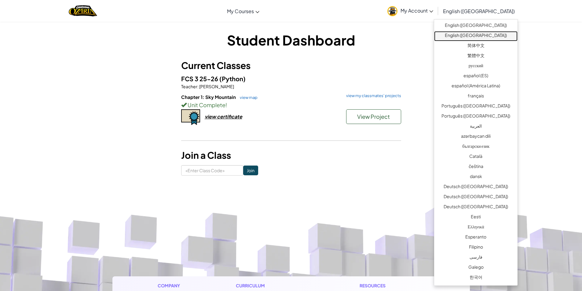
click at [470, 33] on link "English ([GEOGRAPHIC_DATA])" at bounding box center [475, 36] width 83 height 10
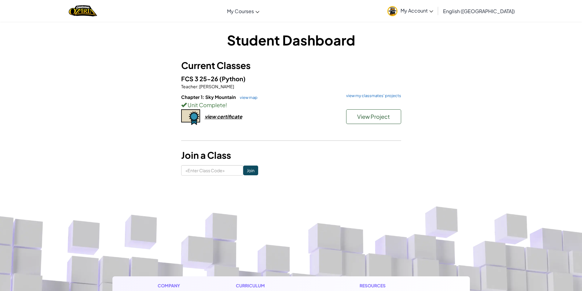
click at [87, 121] on div "Student Dashboard Current Classes FCS 3 25-26 (Python) Teacher : David Long Cha…" at bounding box center [291, 102] width 582 height 163
click at [24, 71] on div "Student Dashboard Current Classes FCS 3 25-26 (Python) Teacher : David Long Cha…" at bounding box center [291, 102] width 582 height 163
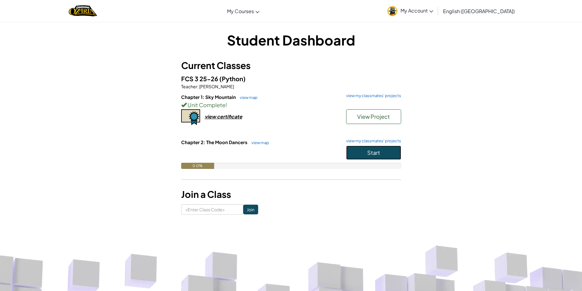
click at [359, 149] on button "Start" at bounding box center [373, 153] width 55 height 14
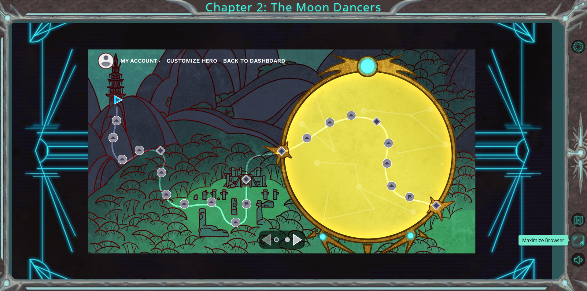
click at [574, 239] on button "Maximize Browser" at bounding box center [578, 241] width 18 height 18
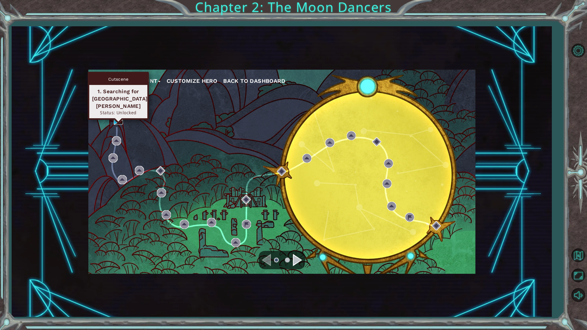
click at [116, 117] on img at bounding box center [118, 119] width 9 height 9
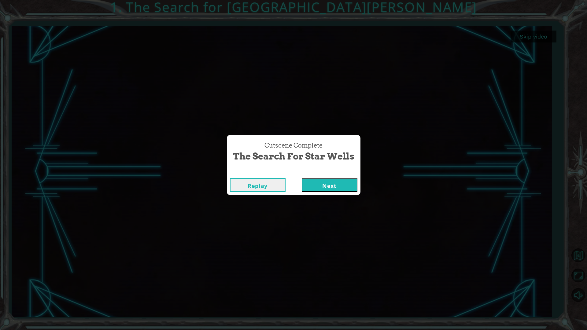
click at [314, 186] on button "Next" at bounding box center [330, 185] width 56 height 14
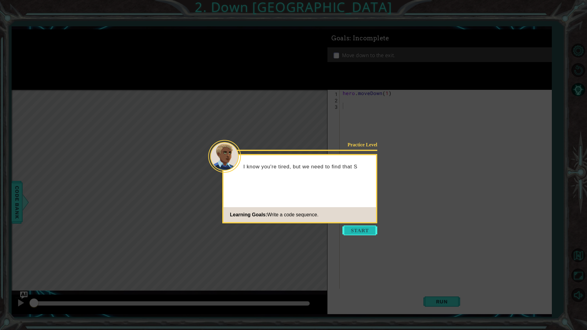
click at [372, 234] on button "Start" at bounding box center [359, 230] width 35 height 10
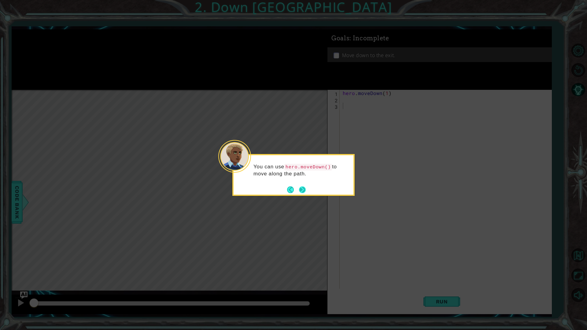
click at [302, 189] on button "Next" at bounding box center [302, 189] width 7 height 7
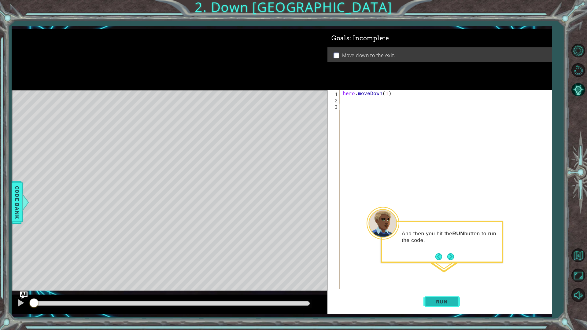
click at [432, 291] on span "Run" at bounding box center [442, 302] width 24 height 6
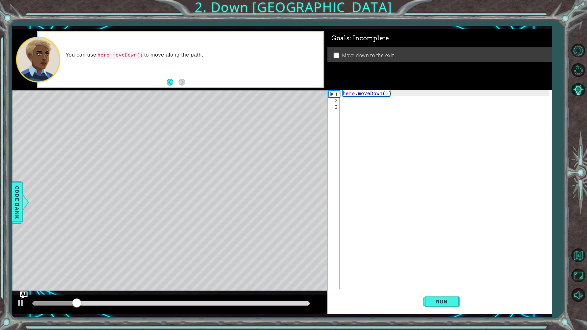
click at [387, 92] on div "hero . moveDown ( 1 )" at bounding box center [446, 196] width 211 height 212
type textarea "hero.moveDown(2)"
click at [436, 291] on span "Run" at bounding box center [442, 302] width 24 height 6
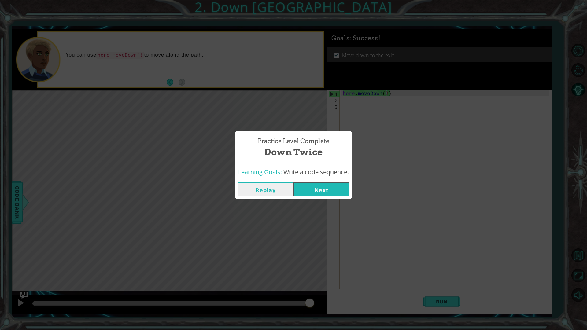
click at [327, 191] on button "Next" at bounding box center [321, 189] width 56 height 14
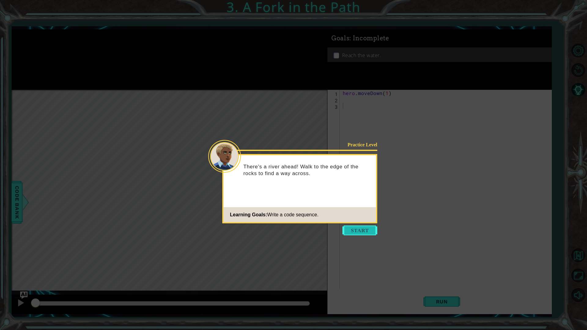
click at [353, 226] on button "Start" at bounding box center [359, 230] width 35 height 10
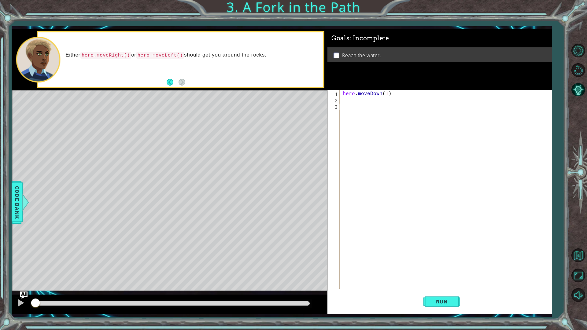
click at [348, 102] on div "hero . moveDown ( 1 )" at bounding box center [446, 196] width 211 height 212
click at [372, 122] on div "h ero.moveDown press enter h ero.moveLeft press enter h ero.moveRight press ent…" at bounding box center [395, 121] width 115 height 37
type textarea "hero.moveRight(1)"
click at [372, 112] on div "hero . moveDown ( 1 ) hero . moveRight ( 1 )" at bounding box center [446, 196] width 211 height 212
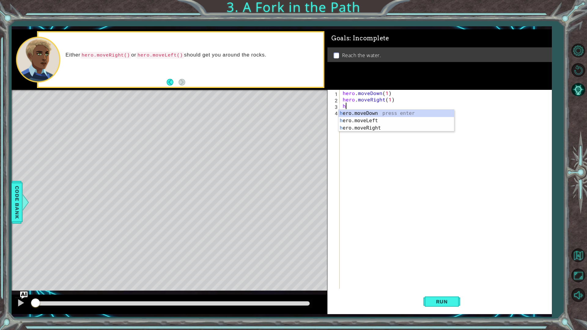
click at [372, 112] on div "h ero.moveDown press enter h ero.moveLeft press enter h ero.moveRight press ent…" at bounding box center [395, 128] width 115 height 37
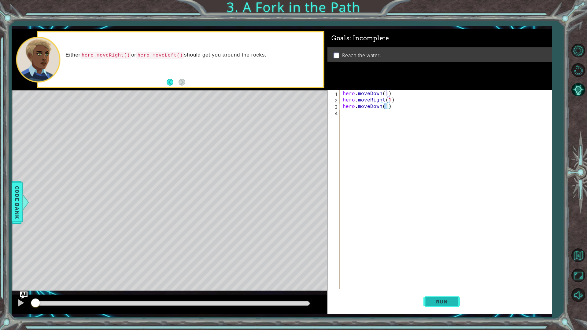
type textarea "hero.moveDown(1)"
click at [435, 291] on span "Run" at bounding box center [442, 302] width 24 height 6
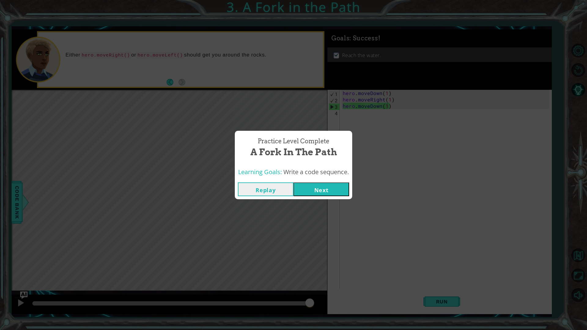
click at [333, 190] on button "Next" at bounding box center [321, 189] width 56 height 14
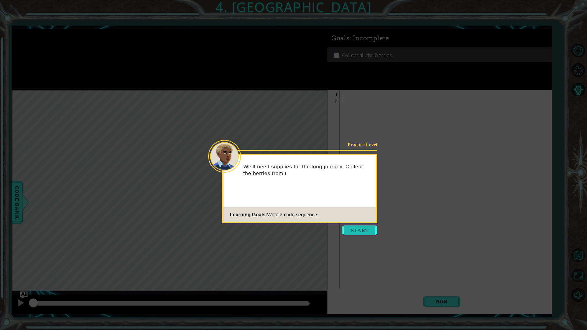
click at [348, 233] on button "Start" at bounding box center [359, 230] width 35 height 10
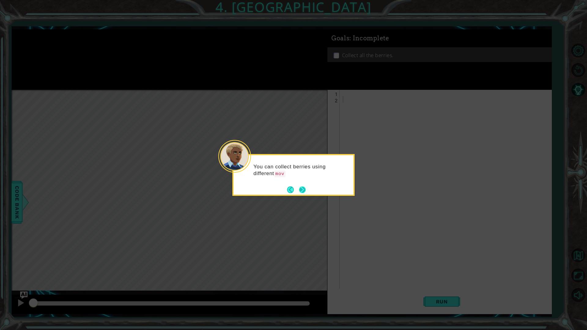
click at [300, 187] on button "Next" at bounding box center [302, 189] width 7 height 7
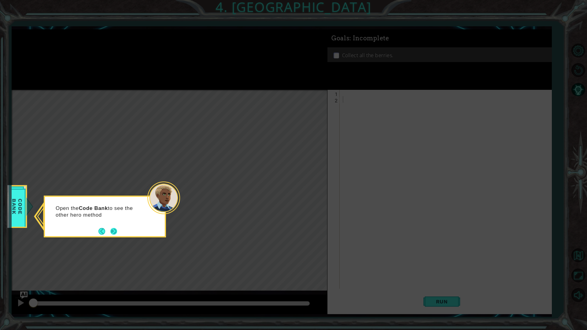
click at [112, 228] on button "Next" at bounding box center [113, 231] width 7 height 7
drag, startPoint x: 112, startPoint y: 228, endPoint x: 111, endPoint y: 231, distance: 3.1
click at [111, 231] on button "Next" at bounding box center [113, 231] width 7 height 7
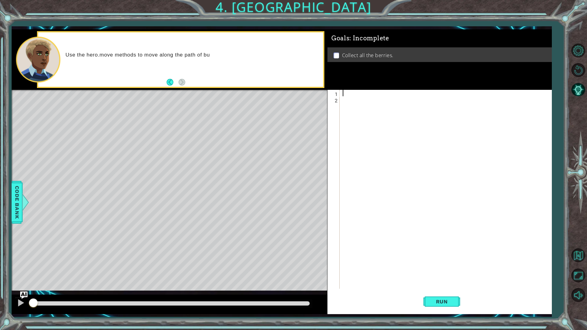
click at [357, 94] on div at bounding box center [446, 196] width 211 height 212
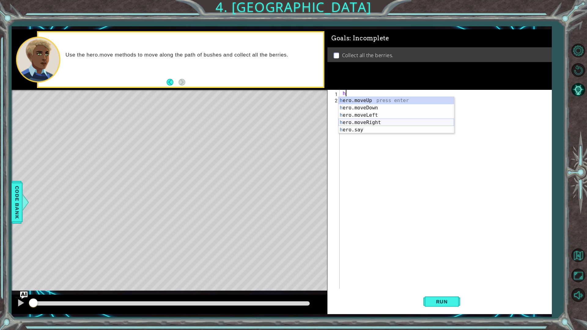
click at [382, 122] on div "h ero.moveUp press enter h ero.moveDown press enter h ero.moveLeft press enter …" at bounding box center [395, 122] width 115 height 51
type textarea "hero.moveRight(1)"
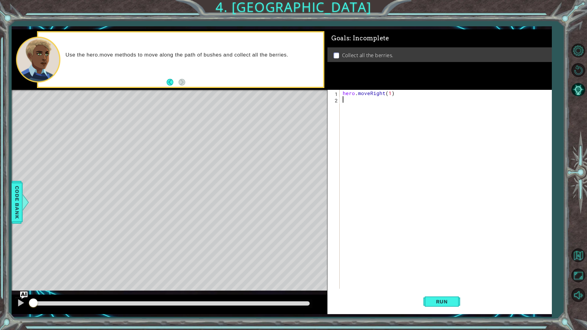
click at [380, 118] on div "hero . moveRight ( 1 )" at bounding box center [446, 196] width 211 height 212
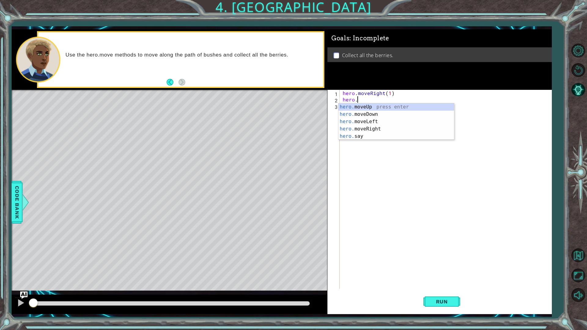
scroll to position [0, 1]
type textarea "hero."
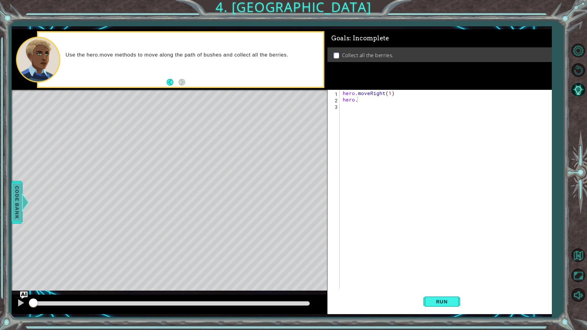
click at [15, 204] on span "Code Bank" at bounding box center [17, 202] width 10 height 37
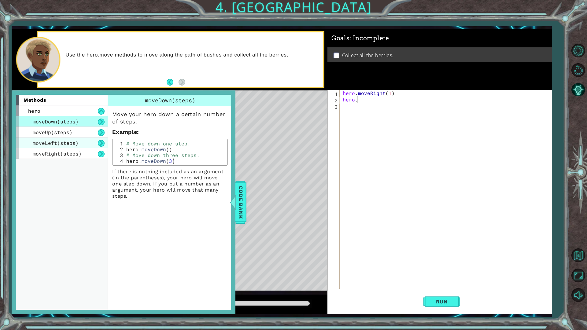
click at [45, 142] on span "moveLeft(steps)" at bounding box center [56, 143] width 46 height 6
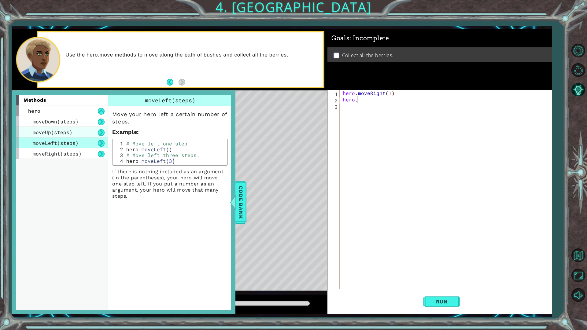
click at [46, 136] on div "moveUp(steps)" at bounding box center [62, 132] width 92 height 11
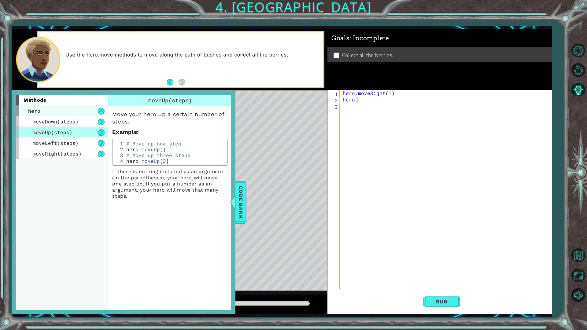
click at [100, 107] on div "hero" at bounding box center [62, 110] width 92 height 11
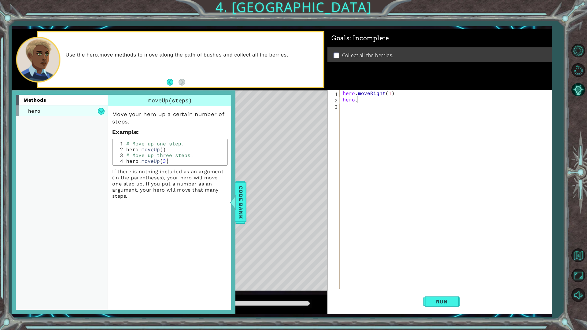
click at [100, 107] on div "hero" at bounding box center [62, 110] width 92 height 11
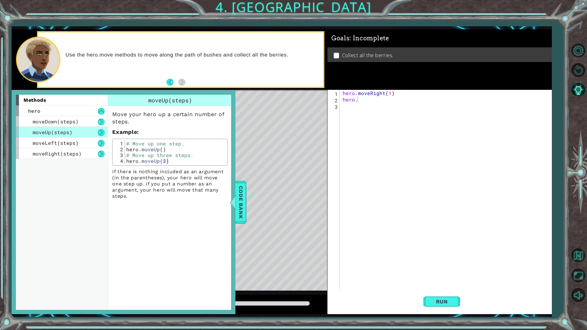
scroll to position [0, 0]
click at [446, 116] on div "hero . moveRight ( 1 ) hero ." at bounding box center [446, 196] width 211 height 212
click at [370, 99] on div "hero . moveRight ( 1 ) hero ." at bounding box center [446, 196] width 211 height 212
click at [269, 133] on div "Level Map" at bounding box center [153, 180] width 282 height 180
click at [235, 199] on div at bounding box center [233, 202] width 8 height 18
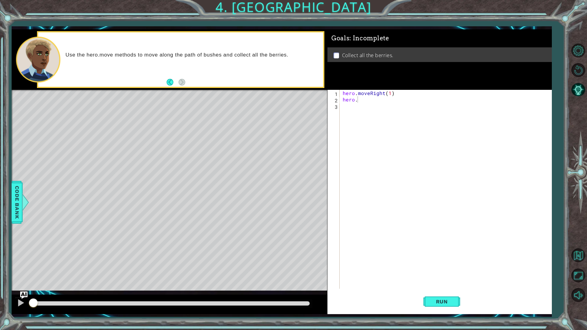
click at [482, 103] on div "hero . moveRight ( 1 ) hero ." at bounding box center [446, 196] width 211 height 212
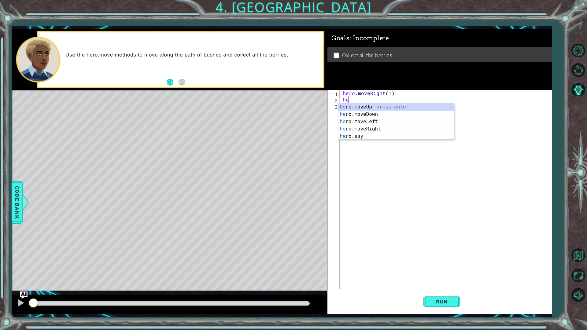
type textarea "h"
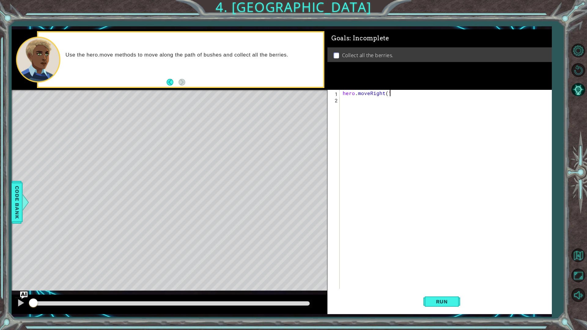
scroll to position [0, 3]
click at [456, 291] on button "Run" at bounding box center [441, 301] width 37 height 22
click at [384, 93] on div "hero . moveRight ( 1 )" at bounding box center [446, 196] width 211 height 212
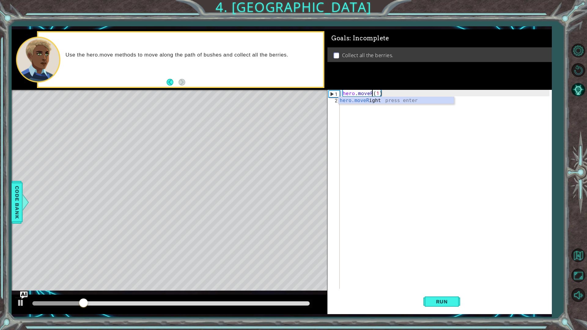
scroll to position [0, 2]
click at [370, 115] on div "hero.move Up press enter hero.move Down press enter hero.move Left press enter …" at bounding box center [395, 119] width 115 height 44
click at [399, 90] on div "hero . moveLeft ( 1 ) ( 1 )" at bounding box center [446, 196] width 211 height 212
type textarea "hero.moveLeft(1)"
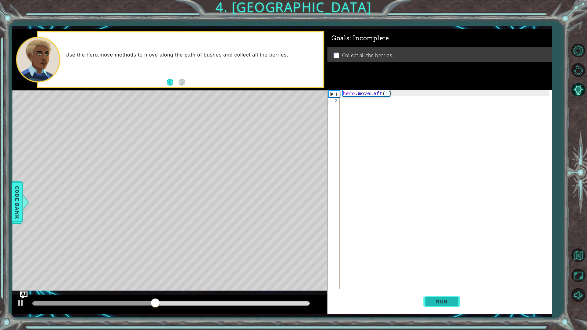
click at [453, 291] on span "Run" at bounding box center [442, 302] width 24 height 6
click at [363, 109] on div "hero . moveLeft ( 1 )" at bounding box center [446, 196] width 211 height 212
type textarea "h"
click at [388, 94] on div "hero . moveLeft ( 1 )" at bounding box center [446, 196] width 211 height 212
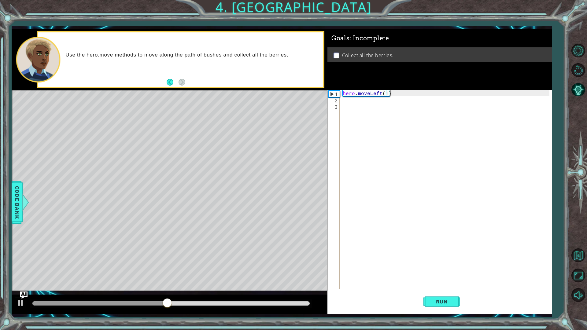
click at [386, 94] on div "hero . moveLeft ( 1 )" at bounding box center [446, 196] width 211 height 212
type textarea "hero.moveLeft(2)"
click at [447, 291] on span "Run" at bounding box center [442, 302] width 24 height 6
click at [403, 189] on div "hero . moveLeft ( 2 )" at bounding box center [446, 196] width 211 height 212
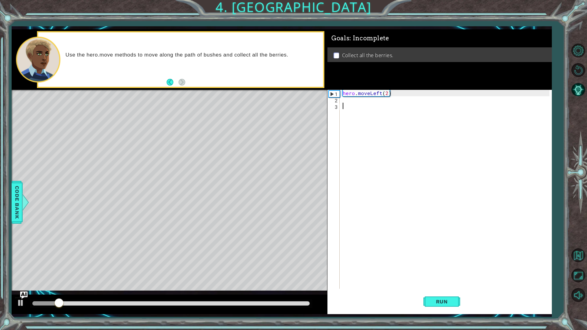
scroll to position [0, 0]
click at [393, 134] on div "hero . moveLeft ( 2 )" at bounding box center [446, 196] width 211 height 212
click at [376, 105] on div "hero . moveLeft ( 2 )" at bounding box center [446, 196] width 211 height 212
drag, startPoint x: 376, startPoint y: 94, endPoint x: 374, endPoint y: 97, distance: 3.3
click at [376, 95] on div "hero . moveLeft ( 2 )" at bounding box center [446, 196] width 211 height 212
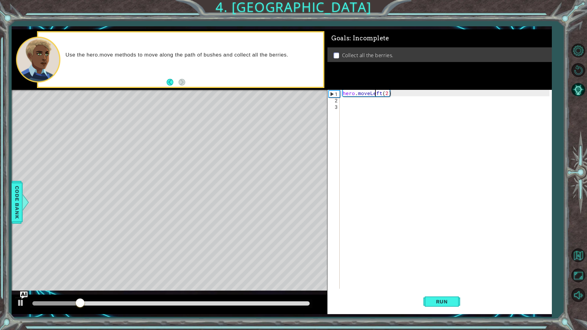
type textarea "hero.moveLeft(2)"
click at [373, 99] on div "hero . moveLeft ( 2 )" at bounding box center [446, 196] width 211 height 212
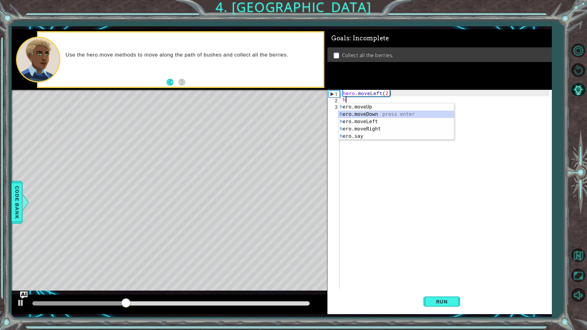
click at [374, 113] on div "h ero.moveUp press enter h ero.moveDown press enter h ero.moveLeft press enter …" at bounding box center [395, 128] width 115 height 51
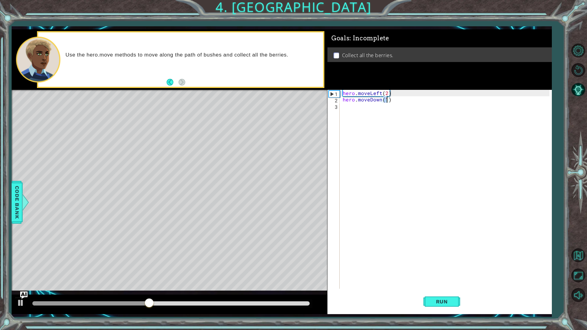
type textarea "hero.moveDown(2)"
click at [364, 104] on div "hero . moveLeft ( 2 ) hero . moveDown ( 2 )" at bounding box center [446, 196] width 211 height 212
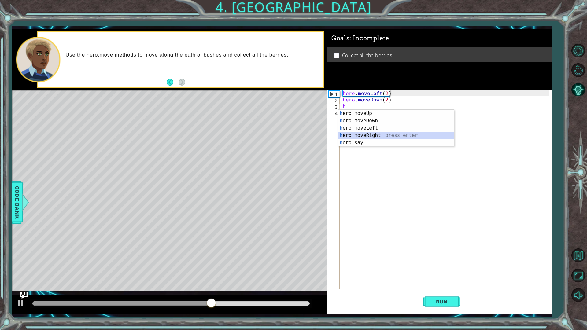
click at [364, 134] on div "h ero.moveUp press enter h ero.moveDown press enter h ero.moveLeft press enter …" at bounding box center [395, 135] width 115 height 51
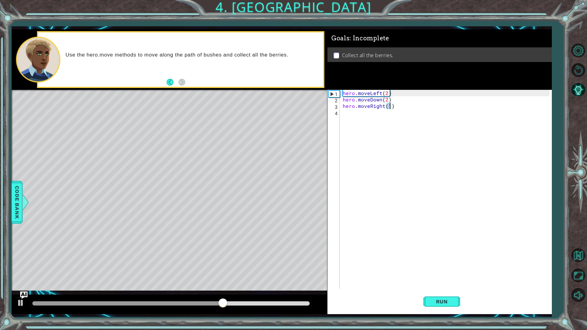
type textarea "hero.moveRight(2)"
click at [387, 131] on div "hero . moveLeft ( 2 ) hero . moveDown ( 2 ) hero . moveRight ( 2 )" at bounding box center [446, 196] width 211 height 212
type textarea "hero.moveUp(2)"
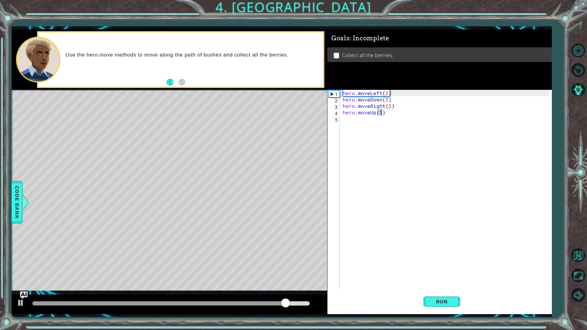
scroll to position [0, 2]
click at [385, 129] on div "hero . moveLeft ( 2 ) hero . moveDown ( 2 ) hero . moveRight ( 2 ) hero . moveU…" at bounding box center [446, 196] width 211 height 212
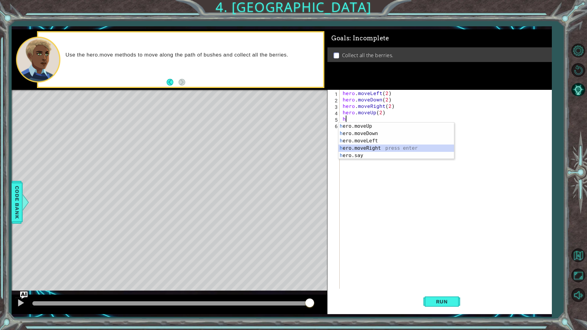
click at [378, 145] on div "h ero.moveUp press enter h ero.moveDown press enter h ero.moveLeft press enter …" at bounding box center [395, 148] width 115 height 51
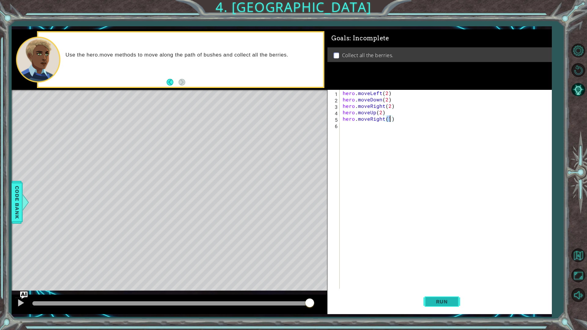
type textarea "hero.moveRight(1)"
click at [442, 291] on span "Run" at bounding box center [442, 302] width 24 height 6
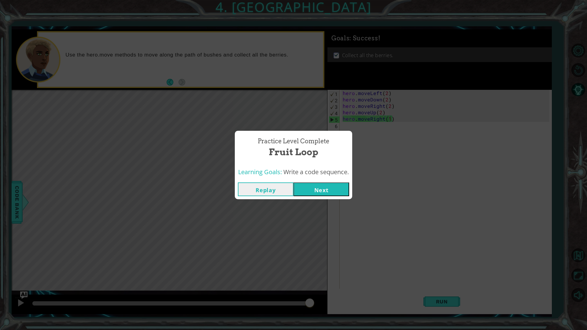
click at [311, 189] on button "Next" at bounding box center [321, 189] width 56 height 14
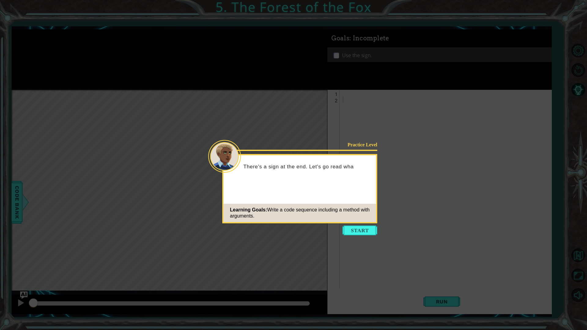
click at [351, 228] on button "Start" at bounding box center [359, 230] width 35 height 10
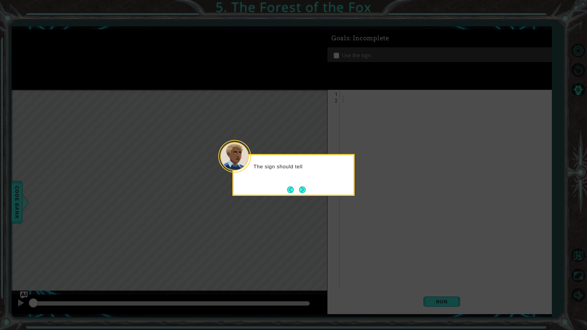
click at [260, 195] on div "The sign should tell" at bounding box center [293, 175] width 122 height 42
click at [301, 187] on button "Next" at bounding box center [302, 189] width 7 height 7
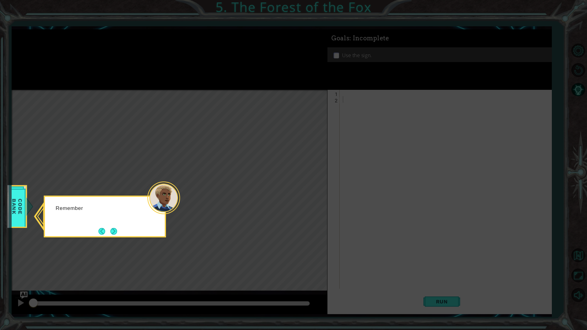
drag, startPoint x: 301, startPoint y: 187, endPoint x: 254, endPoint y: 196, distance: 48.5
click at [289, 196] on icon at bounding box center [293, 165] width 587 height 330
click at [113, 232] on button "Next" at bounding box center [113, 231] width 7 height 7
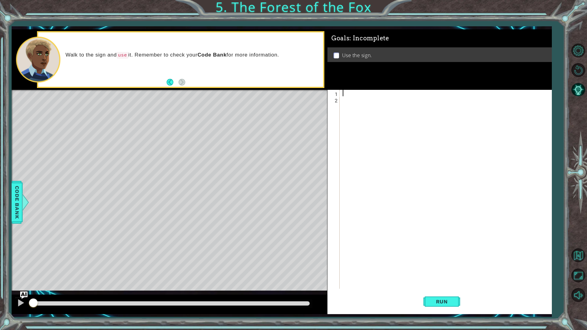
click at [351, 93] on div at bounding box center [446, 196] width 211 height 212
click at [365, 121] on div "h ero.moveUp press enter h ero.moveDown press enter h ero.moveLeft press enter …" at bounding box center [395, 126] width 115 height 59
type textarea "hero.moveRight(1)"
click at [365, 121] on div "hero . moveRight ( 1 )" at bounding box center [446, 196] width 211 height 212
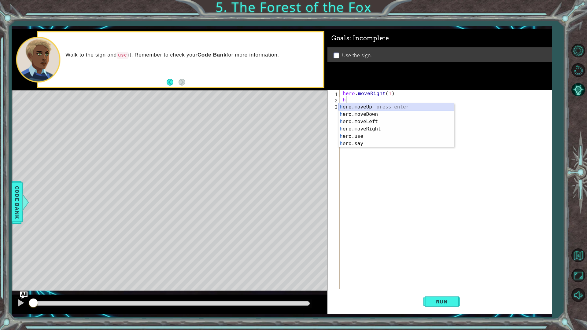
click at [369, 108] on div "h ero.moveUp press enter h ero.moveDown press enter h ero.moveLeft press enter …" at bounding box center [395, 132] width 115 height 59
type textarea "hero.moveUp(1)"
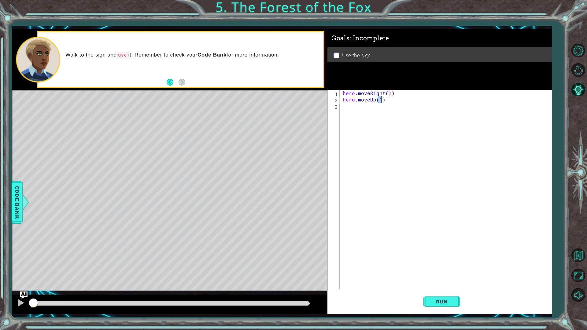
click at [365, 119] on div "hero . moveRight ( 1 ) hero . moveUp ( 1 )" at bounding box center [446, 196] width 211 height 212
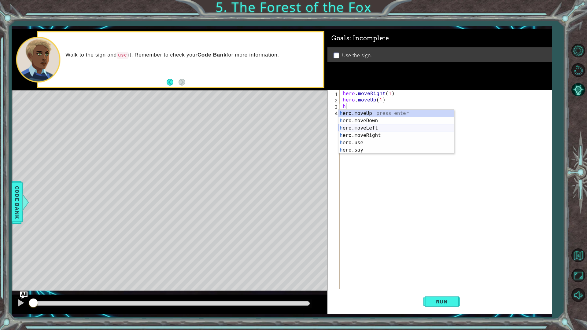
click at [354, 126] on div "h ero.moveUp press enter h ero.moveDown press enter h ero.moveLeft press enter …" at bounding box center [395, 139] width 115 height 59
type textarea "hero.moveLeft(1)"
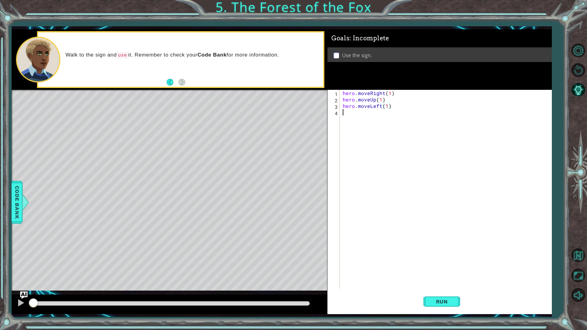
click at [355, 127] on div "hero . moveRight ( 1 ) hero . moveUp ( 1 ) hero . moveLeft ( 1 )" at bounding box center [446, 196] width 211 height 212
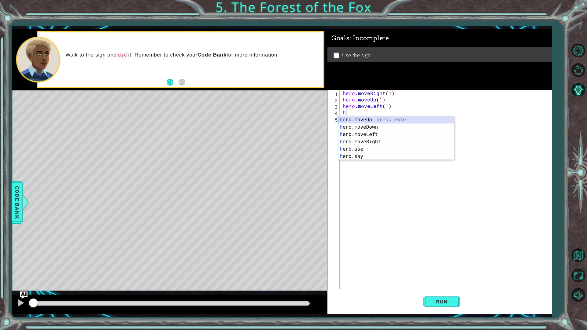
click at [358, 121] on div "h ero.moveUp press enter h ero.moveDown press enter h ero.moveLeft press enter …" at bounding box center [395, 145] width 115 height 59
type textarea "hero.moveUp(1)"
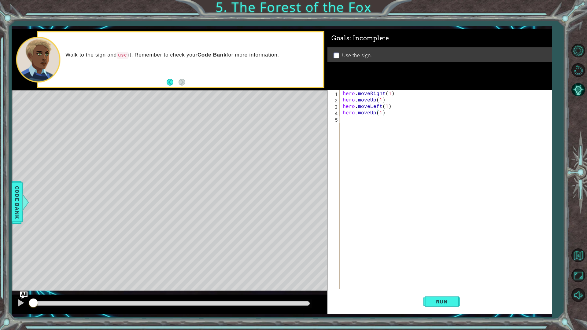
click at [360, 121] on div "hero . moveRight ( 1 ) hero . moveUp ( 1 ) hero . moveLeft ( 1 ) hero . moveUp …" at bounding box center [446, 196] width 211 height 212
click at [365, 147] on div "he r o.moveUp press enter he r o.moveDown press enter he r o.moveLeft press ent…" at bounding box center [395, 152] width 115 height 59
type textarea "hero.moveRight(2)"
drag, startPoint x: 365, startPoint y: 147, endPoint x: 368, endPoint y: 145, distance: 3.4
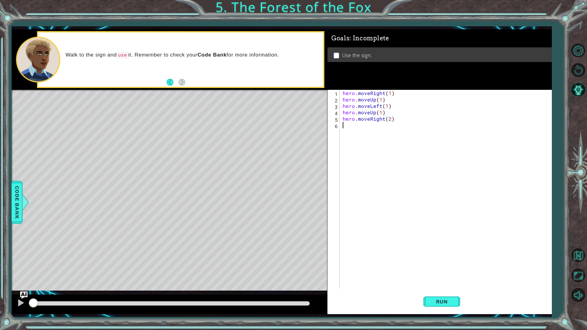
click at [368, 145] on div "hero . moveRight ( 1 ) hero . moveUp ( 1 ) hero . moveLeft ( 1 ) hero . moveUp …" at bounding box center [446, 196] width 211 height 212
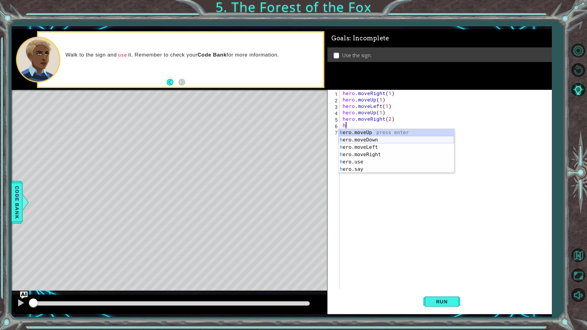
click at [370, 141] on div "h ero.moveUp press enter h ero.moveDown press enter h ero.moveLeft press enter …" at bounding box center [395, 158] width 115 height 59
type textarea "hero.moveDown(1)"
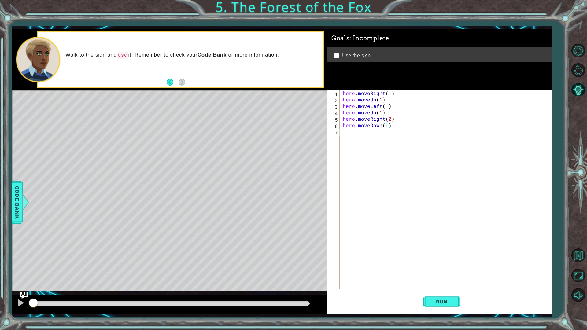
click at [372, 142] on div "hero . moveRight ( 1 ) hero . moveUp ( 1 ) hero . moveLeft ( 1 ) hero . moveUp …" at bounding box center [446, 196] width 211 height 212
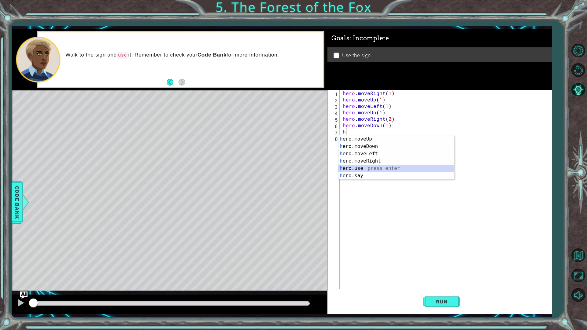
click at [359, 169] on div "h ero.moveUp press enter h ero.moveDown press enter h ero.moveLeft press enter …" at bounding box center [395, 164] width 115 height 59
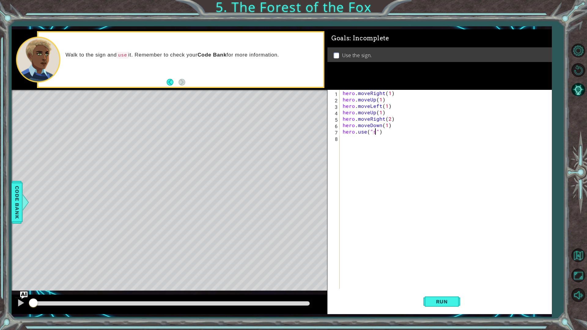
scroll to position [0, 2]
type textarea "hero.use("sign")"
click at [368, 161] on div "hero . moveRight ( 1 ) hero . moveUp ( 1 ) hero . moveLeft ( 1 ) hero . moveUp …" at bounding box center [446, 196] width 211 height 212
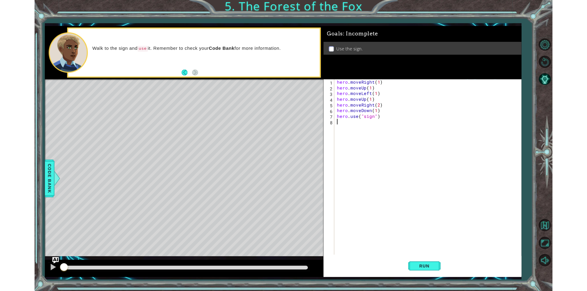
scroll to position [0, 0]
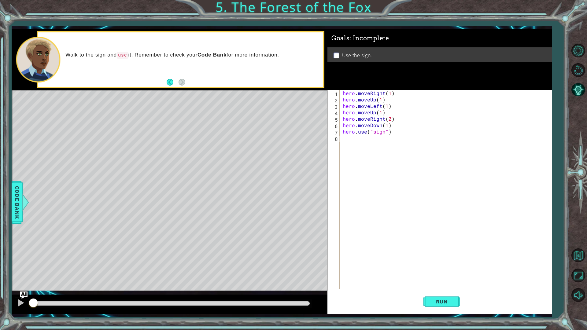
type textarea "g"
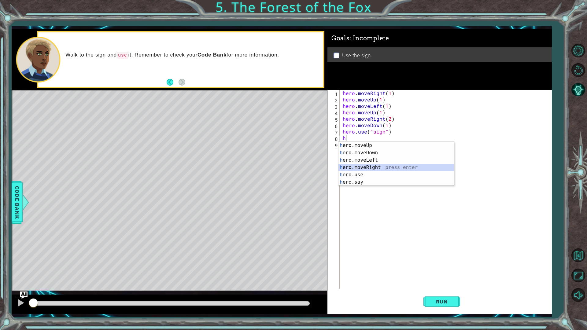
click at [371, 167] on div "h ero.moveUp press enter h ero.moveDown press enter h ero.moveLeft press enter …" at bounding box center [395, 171] width 115 height 59
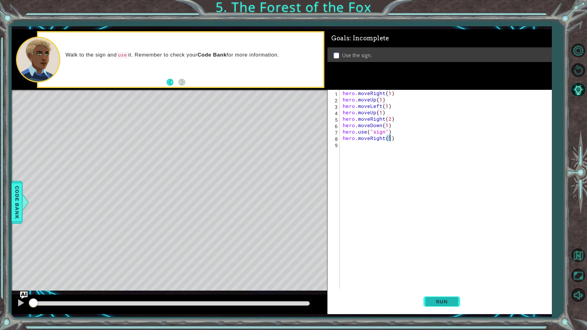
type textarea "hero.moveRight(1)"
click at [449, 291] on button "Run" at bounding box center [441, 301] width 37 height 22
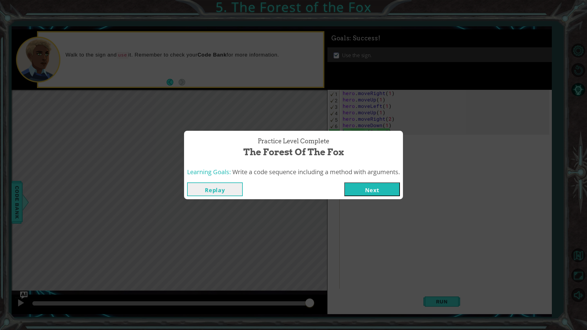
click at [368, 187] on button "Next" at bounding box center [372, 189] width 56 height 14
